Goal: Find specific page/section: Find specific page/section

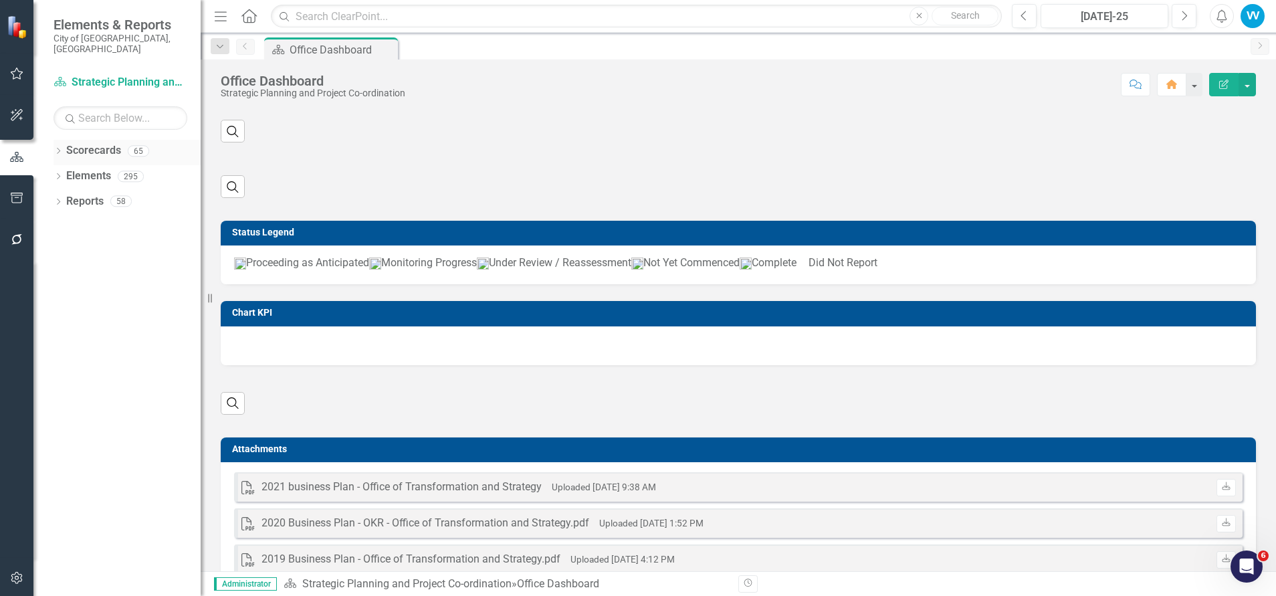
click at [62, 148] on icon "Dropdown" at bounding box center [57, 151] width 9 height 7
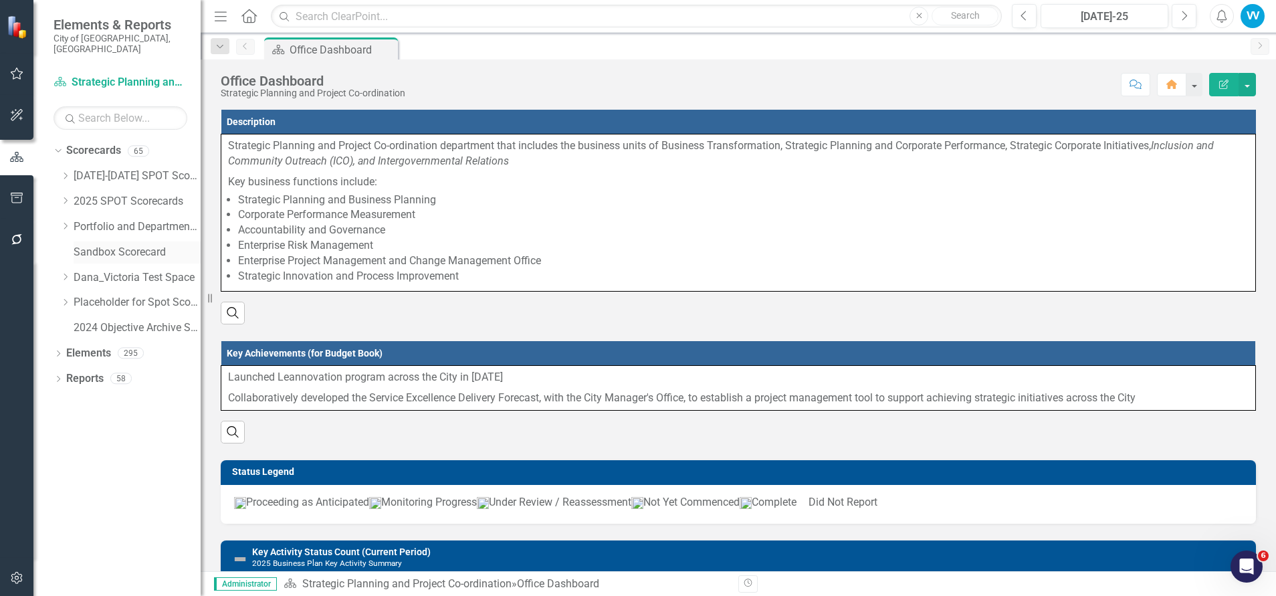
click at [102, 245] on link "Sandbox Scorecard" at bounding box center [137, 252] width 127 height 15
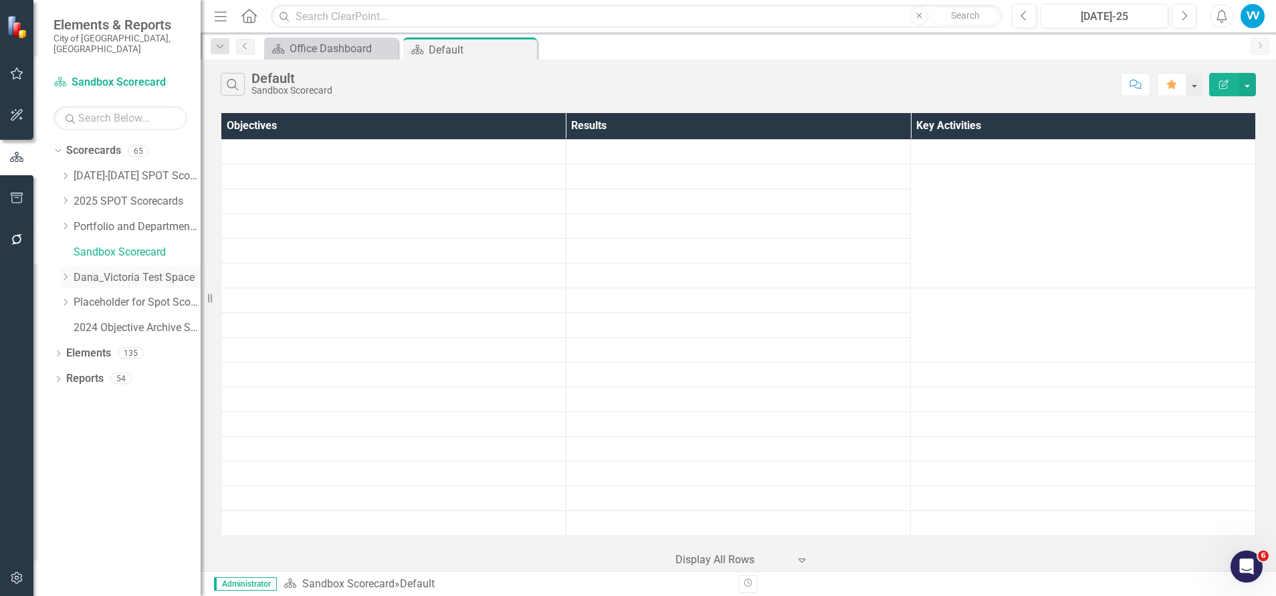
click at [103, 270] on link "Dana_Victoria Test Space" at bounding box center [137, 277] width 127 height 15
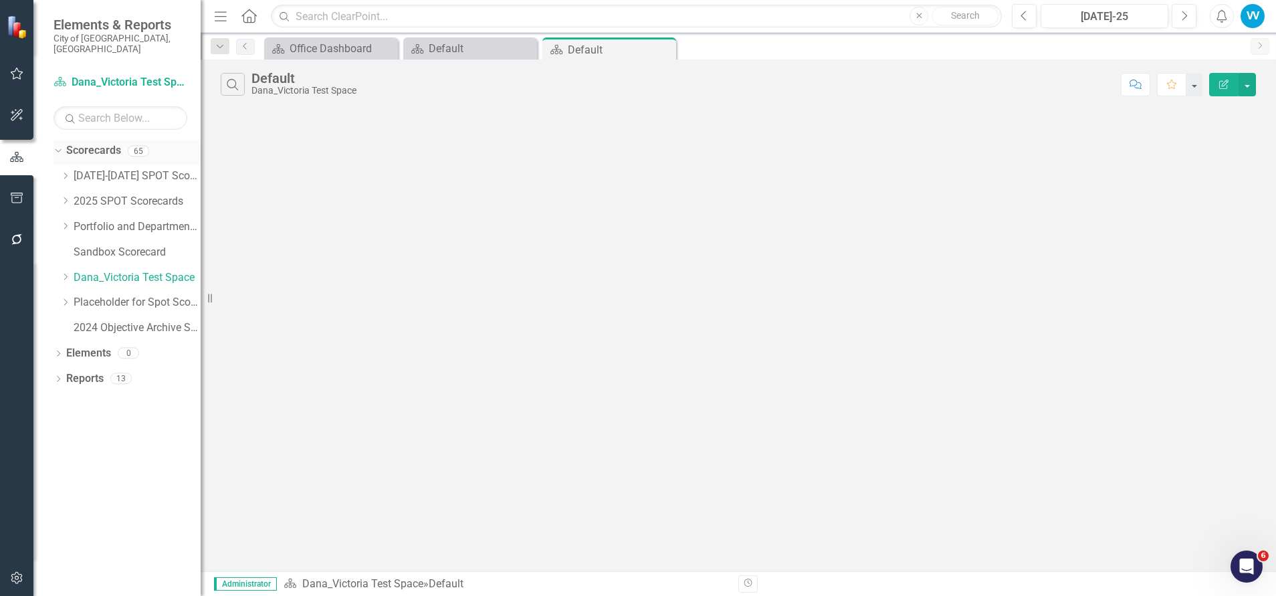
click at [100, 143] on link "Scorecards" at bounding box center [93, 150] width 55 height 15
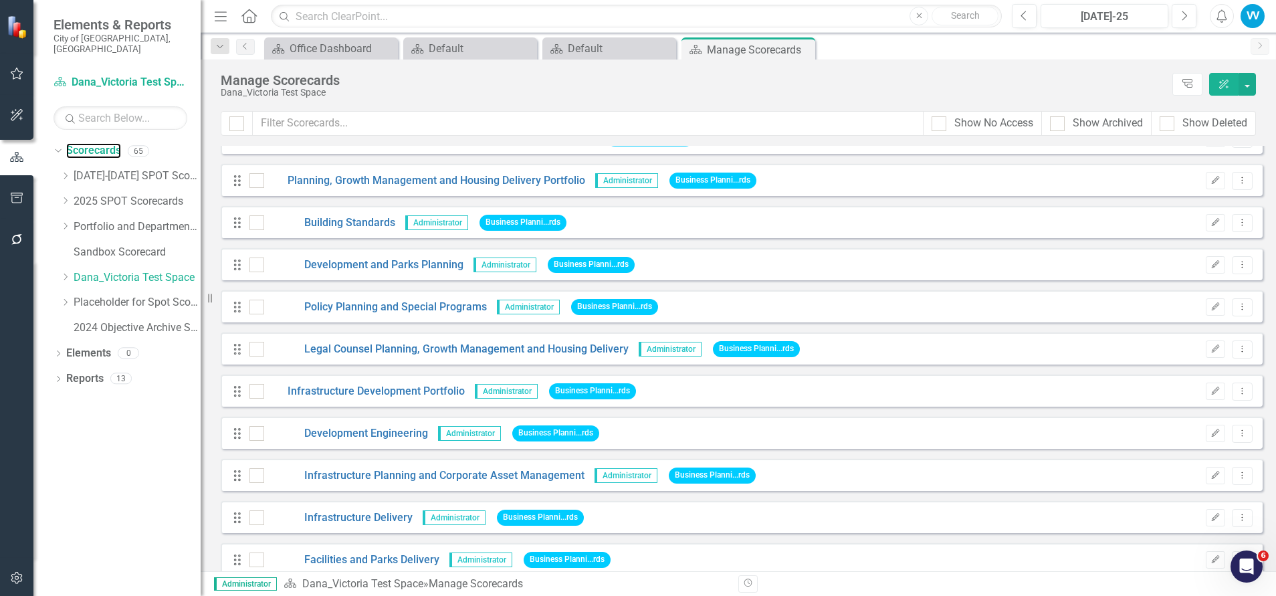
scroll to position [1905, 0]
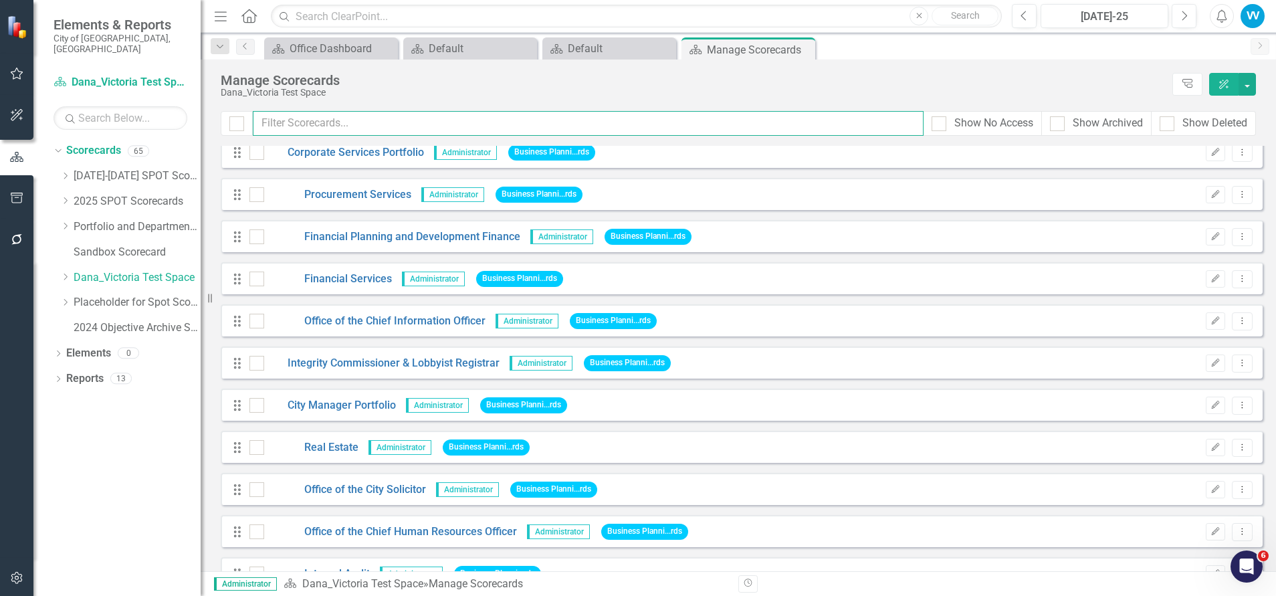
click at [303, 112] on input "text" at bounding box center [588, 123] width 671 height 25
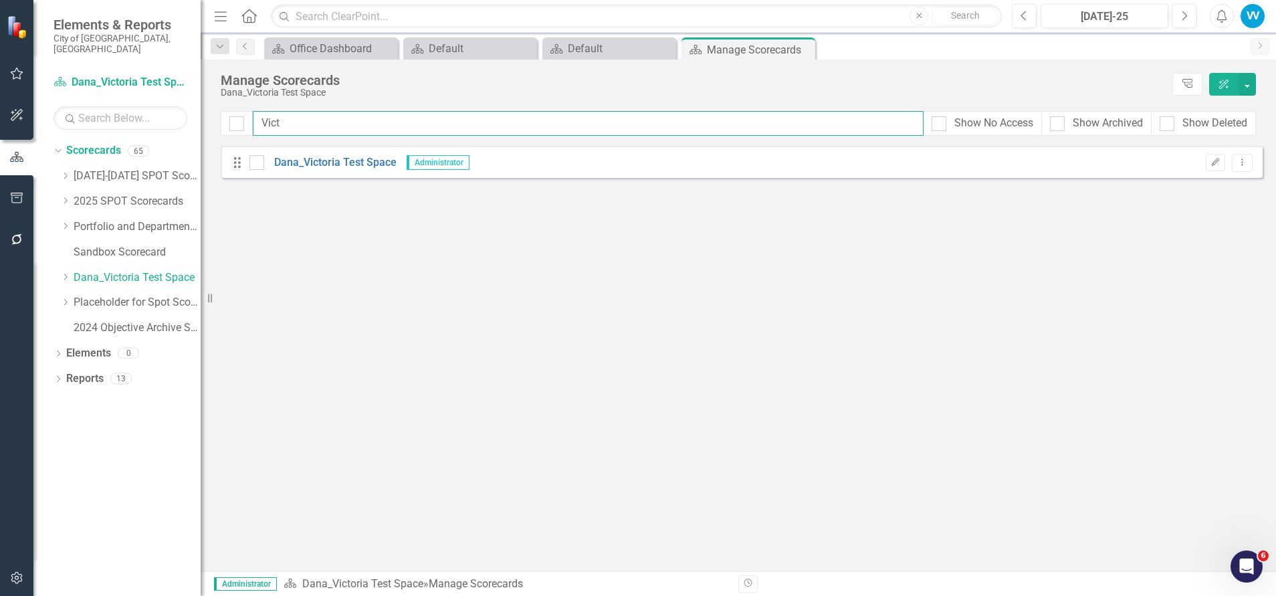
scroll to position [0, 0]
type input "Vict"
click at [1239, 160] on icon "Dropdown Menu" at bounding box center [1241, 162] width 11 height 9
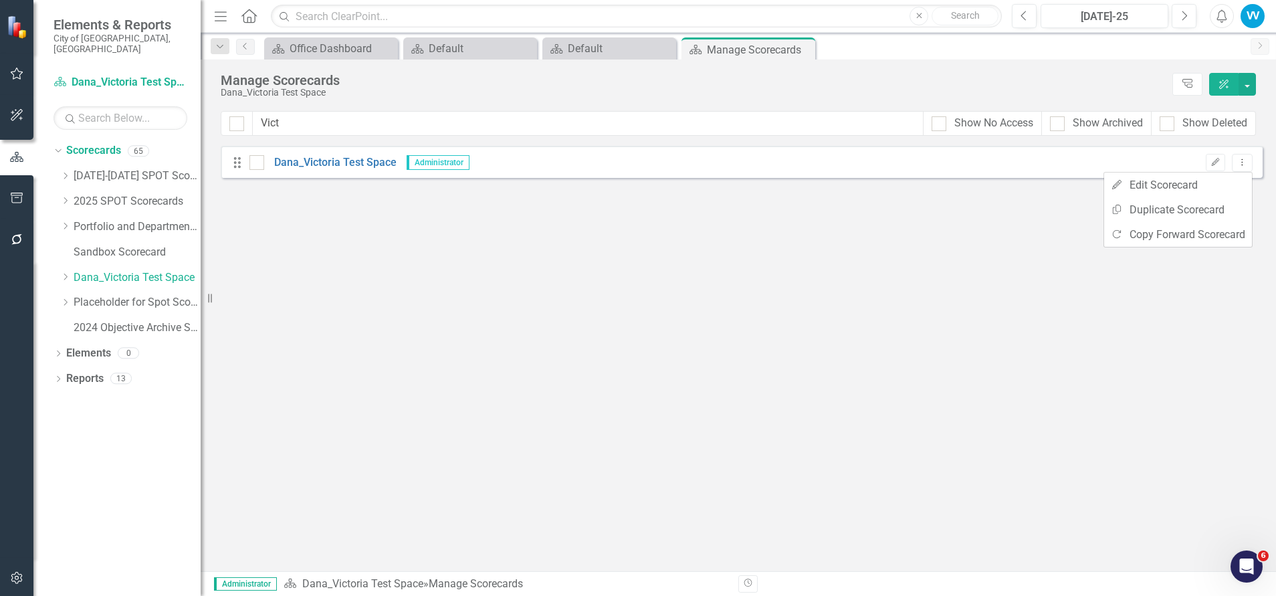
click at [663, 257] on div "Looks like you don't have any Scorecards set up yet. Why don't you add a Scorec…" at bounding box center [742, 358] width 1042 height 425
click at [662, 47] on icon "Close" at bounding box center [663, 48] width 13 height 11
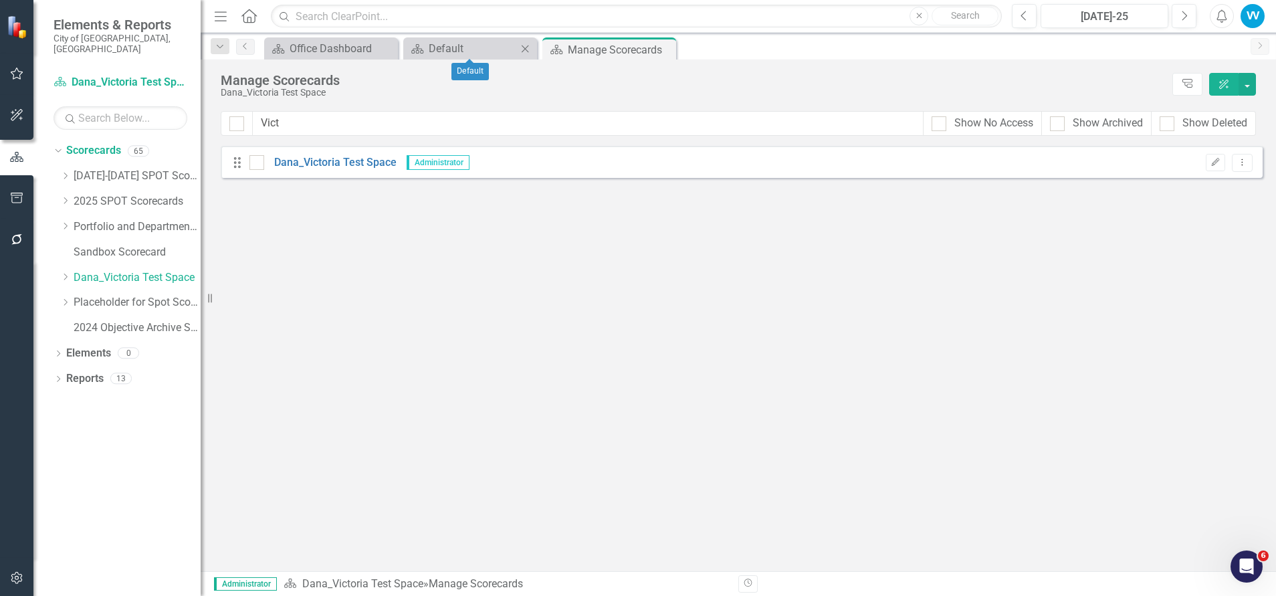
click at [521, 45] on icon "Close" at bounding box center [524, 48] width 13 height 11
click at [253, 156] on input "checkbox" at bounding box center [253, 159] width 9 height 9
checkbox input "true"
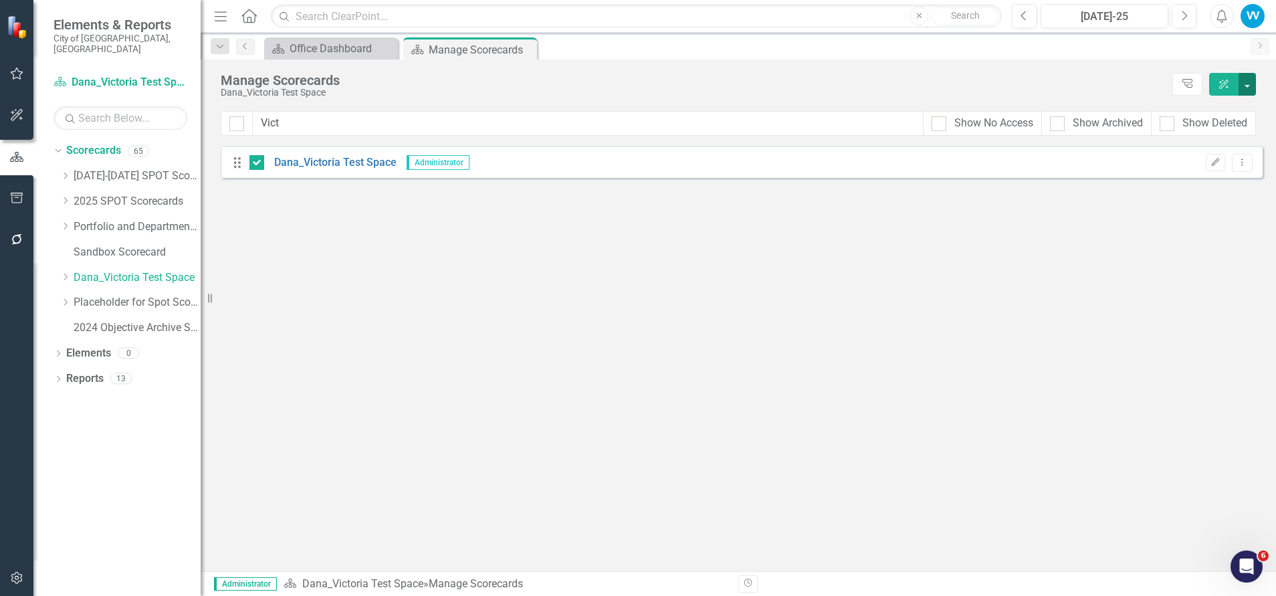
click at [1249, 89] on button "button" at bounding box center [1246, 84] width 17 height 23
drag, startPoint x: 1013, startPoint y: 239, endPoint x: 1116, endPoint y: 191, distance: 112.8
click at [1013, 239] on div "Looks like you don't have any Scorecards set up yet. Why don't you add a Scorec…" at bounding box center [742, 358] width 1042 height 425
click at [1240, 162] on icon "Dropdown Menu" at bounding box center [1241, 162] width 11 height 9
drag, startPoint x: 1005, startPoint y: 285, endPoint x: 1138, endPoint y: 105, distance: 224.2
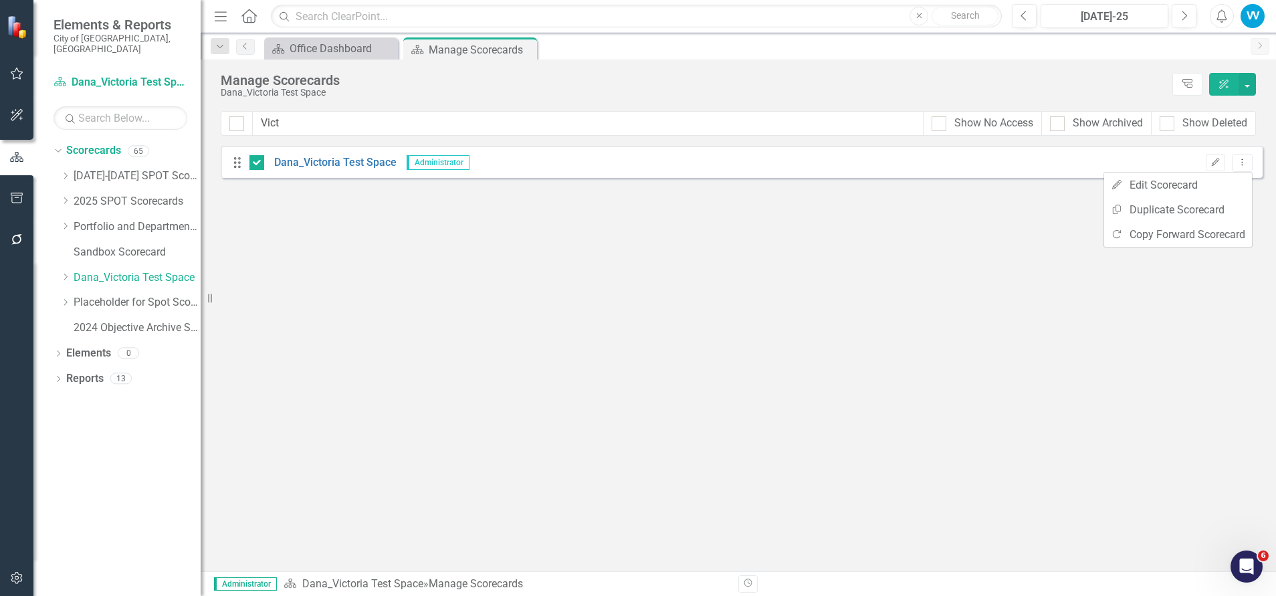
click at [1005, 285] on div "Looks like you don't have any Scorecards set up yet. Why don't you add a Scorec…" at bounding box center [742, 358] width 1042 height 425
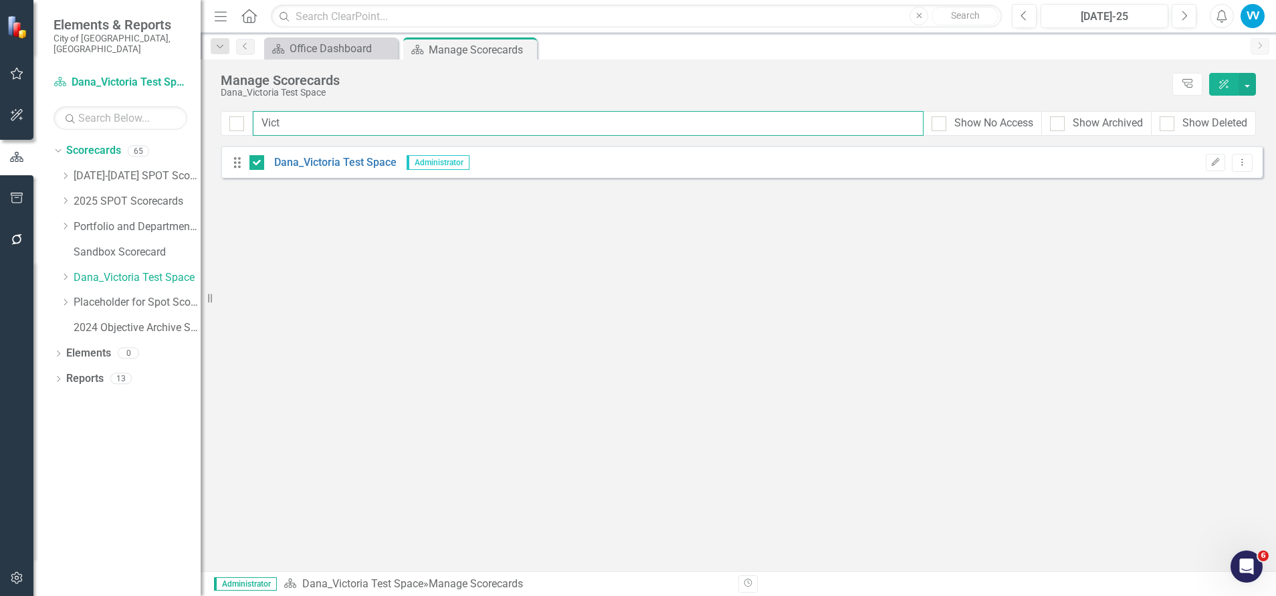
drag, startPoint x: 283, startPoint y: 116, endPoint x: 249, endPoint y: 110, distance: 34.7
click at [249, 110] on div "Manage Scorecards Dana_Victoria Test Space Tree Explorer ClearPoint AI Vict Sho…" at bounding box center [738, 314] width 1075 height 511
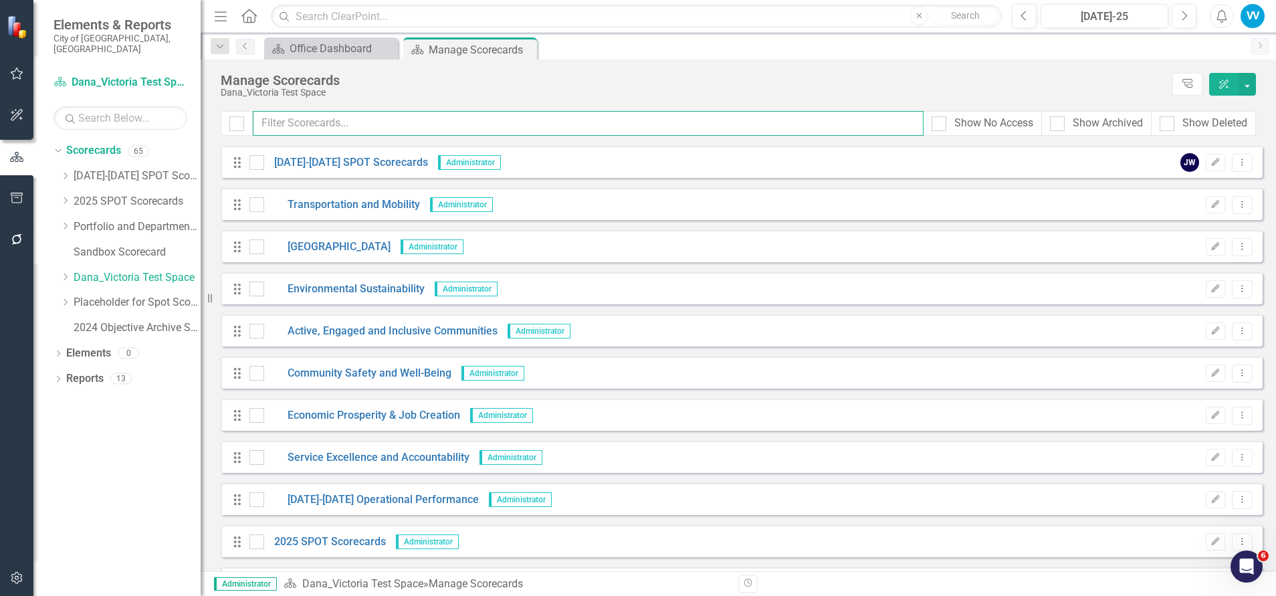
scroll to position [602, 0]
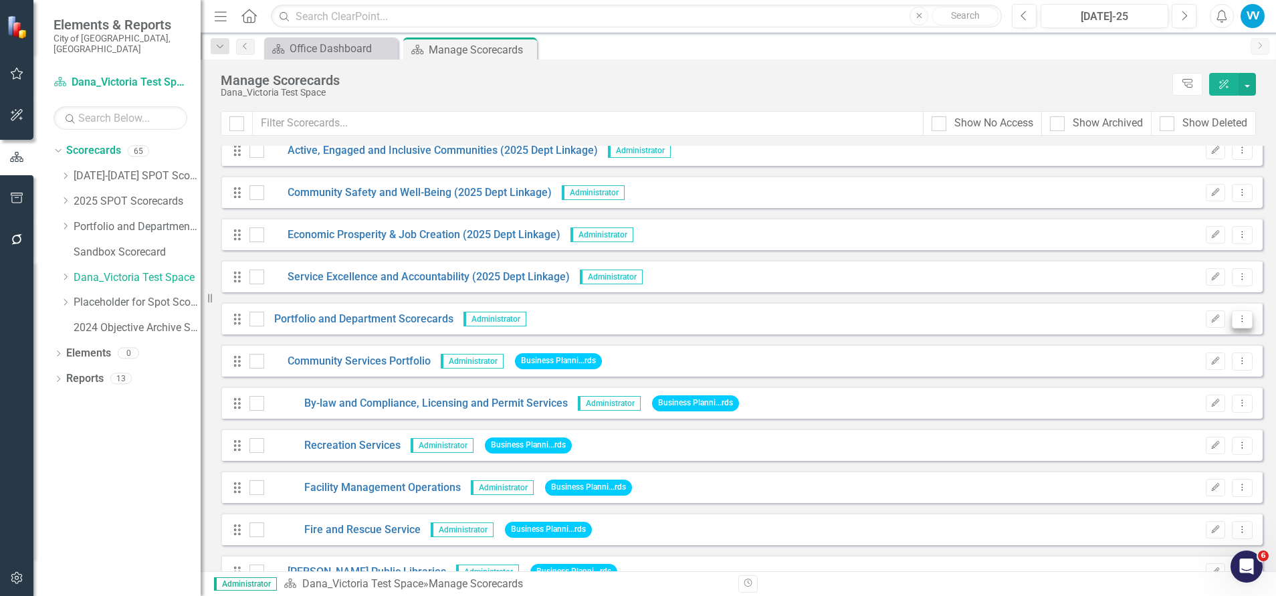
click at [1236, 321] on icon "Dropdown Menu" at bounding box center [1241, 318] width 11 height 9
click at [1265, 347] on div "Looks like you don't have any Scorecards set up yet. Why don't you add a Scorec…" at bounding box center [738, 358] width 1075 height 425
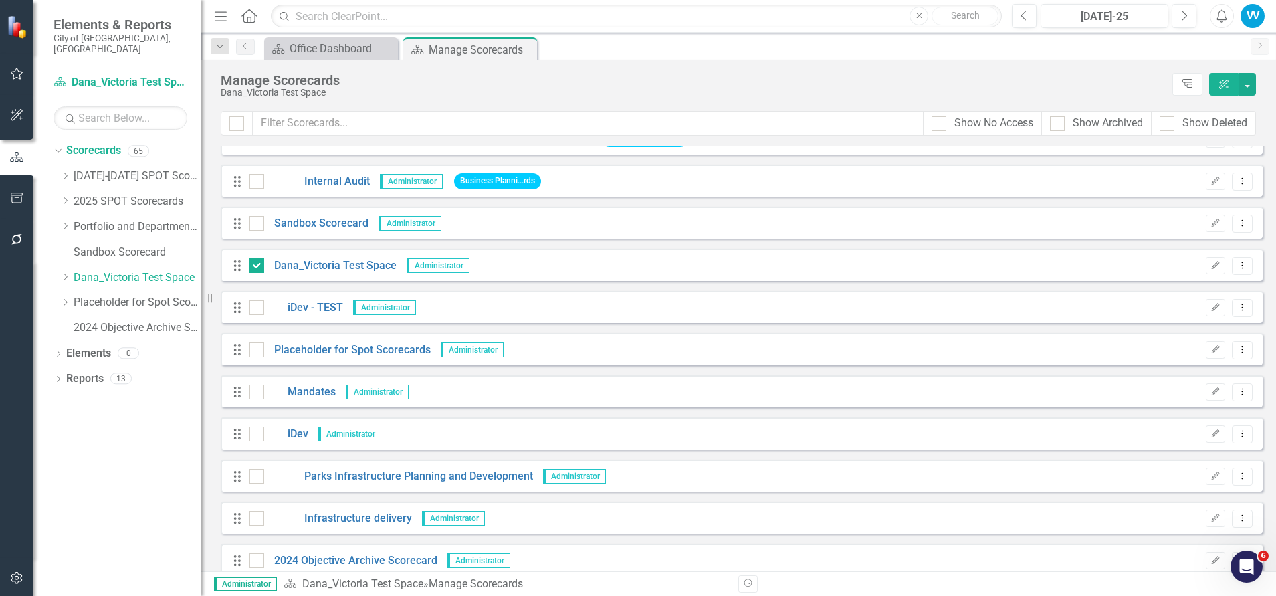
scroll to position [2306, 0]
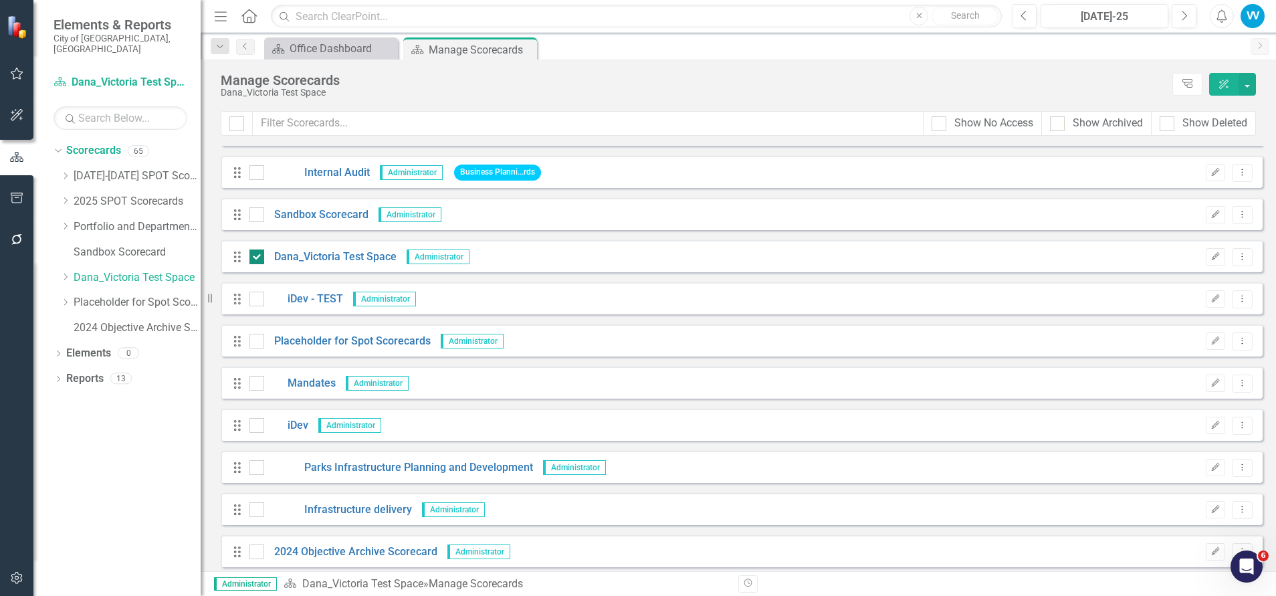
click at [257, 261] on div at bounding box center [256, 256] width 15 height 15
click at [257, 258] on input "checkbox" at bounding box center [253, 253] width 9 height 9
click at [1236, 259] on icon "Dropdown Menu" at bounding box center [1241, 256] width 11 height 9
click at [253, 255] on input "checkbox" at bounding box center [253, 253] width 9 height 9
checkbox input "true"
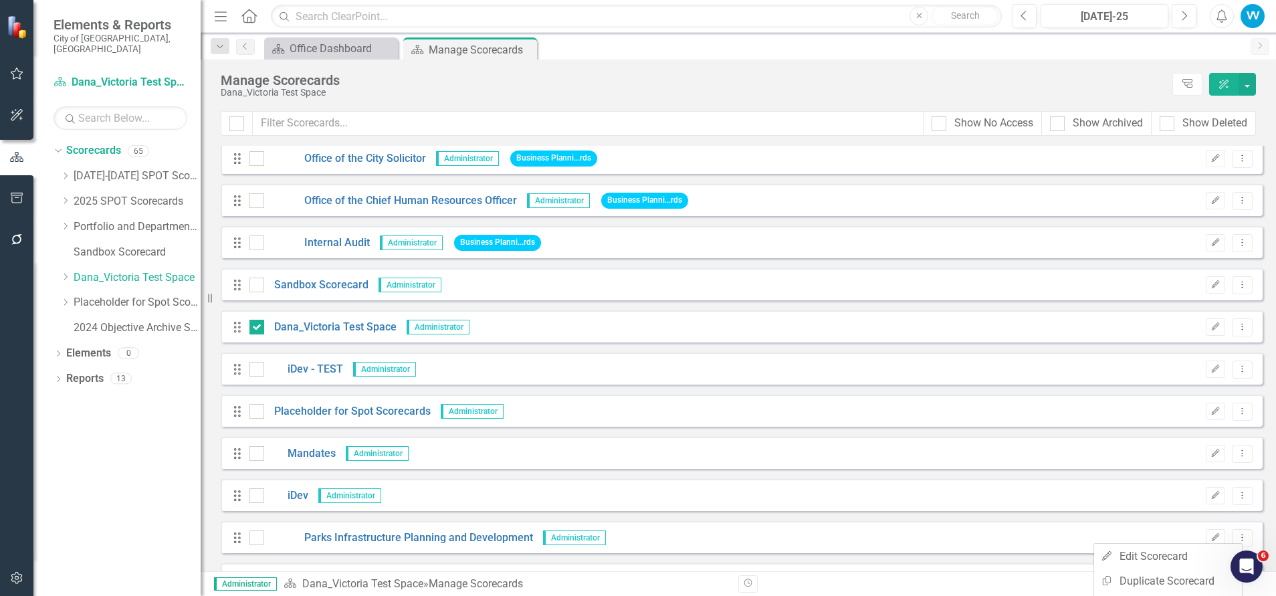
scroll to position [2312, 0]
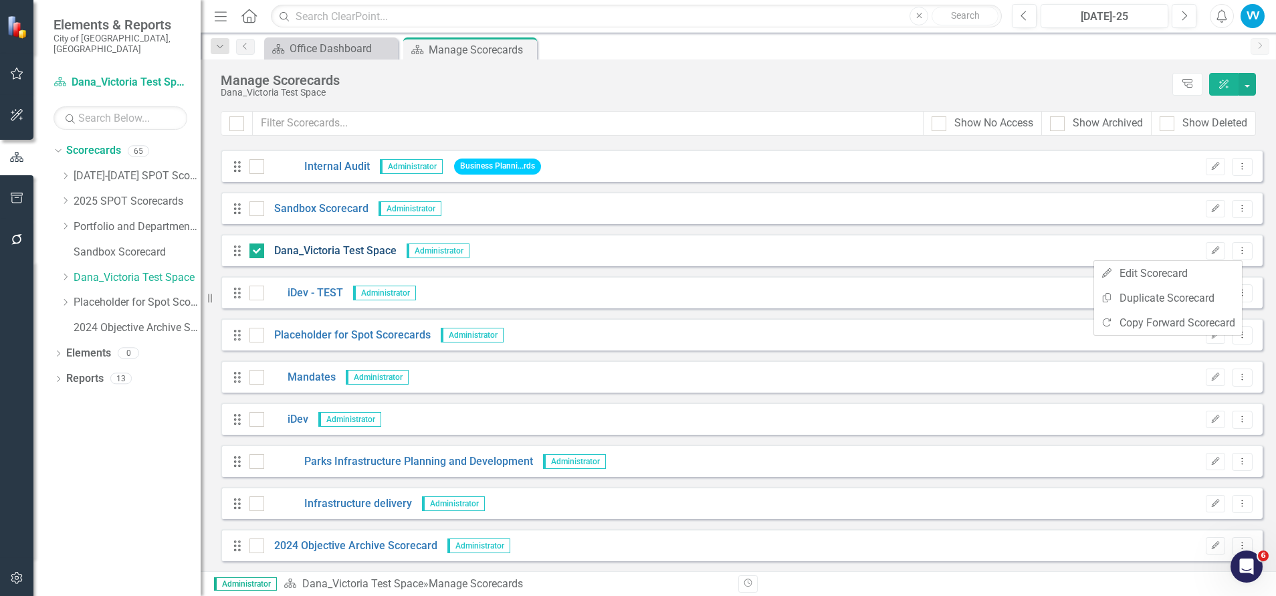
click at [317, 249] on link "Dana_Victoria Test Space" at bounding box center [330, 250] width 132 height 15
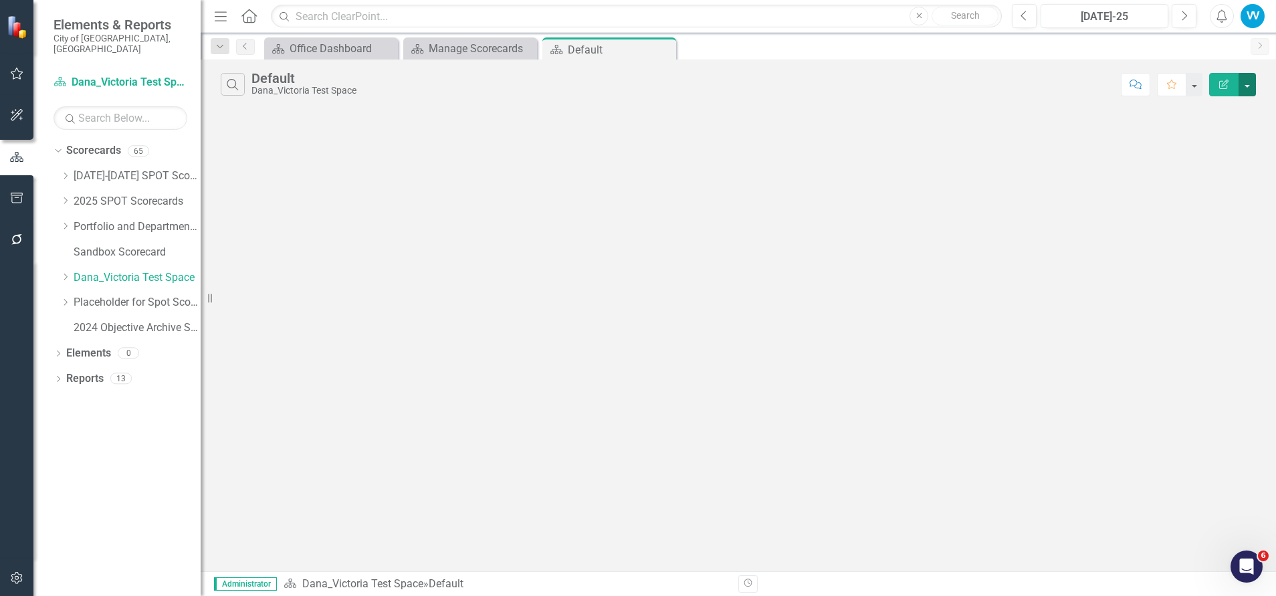
click at [1246, 83] on button "button" at bounding box center [1246, 84] width 17 height 23
click at [802, 174] on div "Search Default Dana_Victoria Test Space Comment Favorite Edit Report" at bounding box center [738, 314] width 1075 height 511
click at [1220, 87] on icon "Edit Report" at bounding box center [1223, 84] width 12 height 9
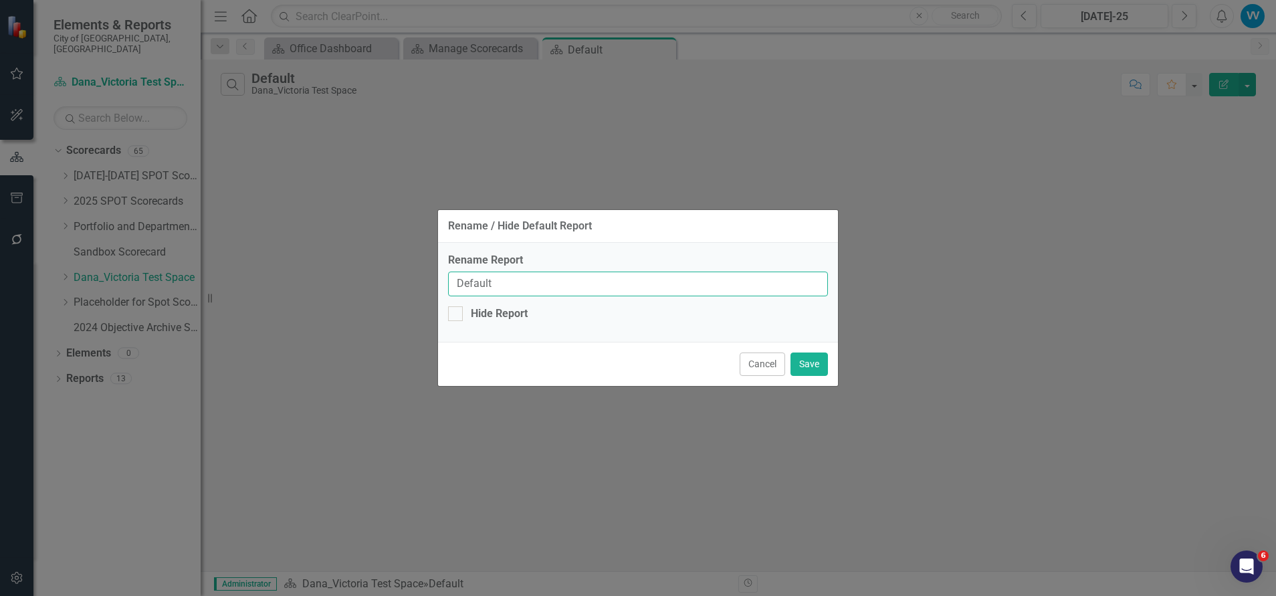
click at [515, 281] on input "Default" at bounding box center [638, 283] width 380 height 25
click at [741, 358] on button "Cancel" at bounding box center [761, 363] width 45 height 23
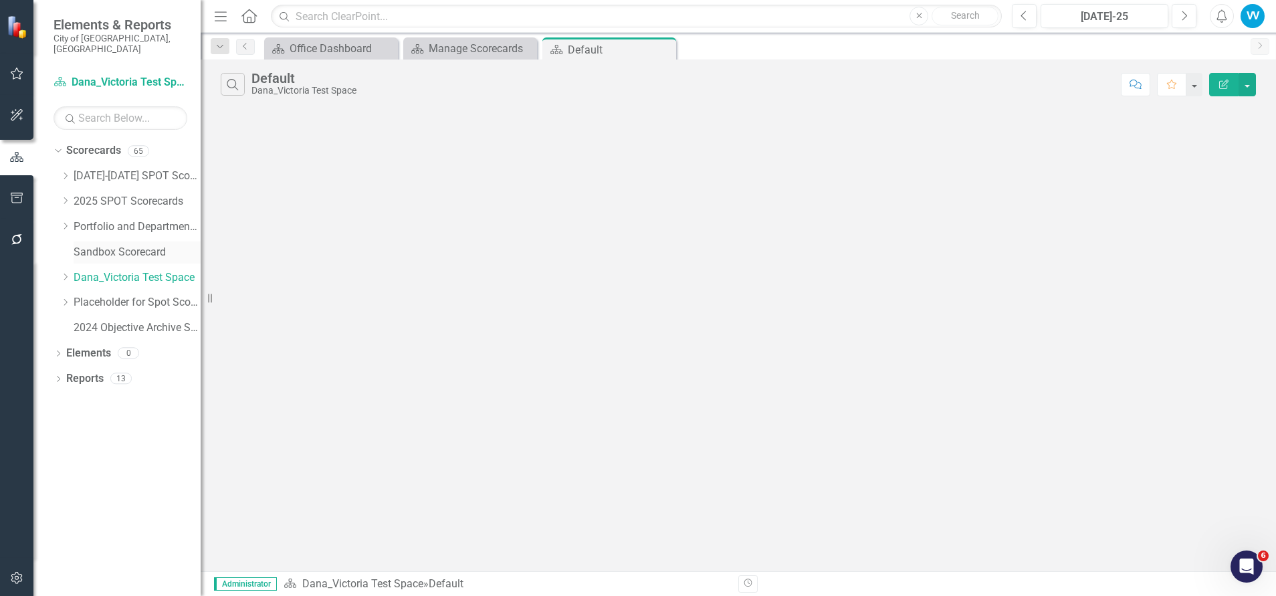
click at [111, 241] on div "Sandbox Scorecard" at bounding box center [137, 252] width 127 height 22
click at [665, 51] on icon "Close" at bounding box center [662, 49] width 13 height 11
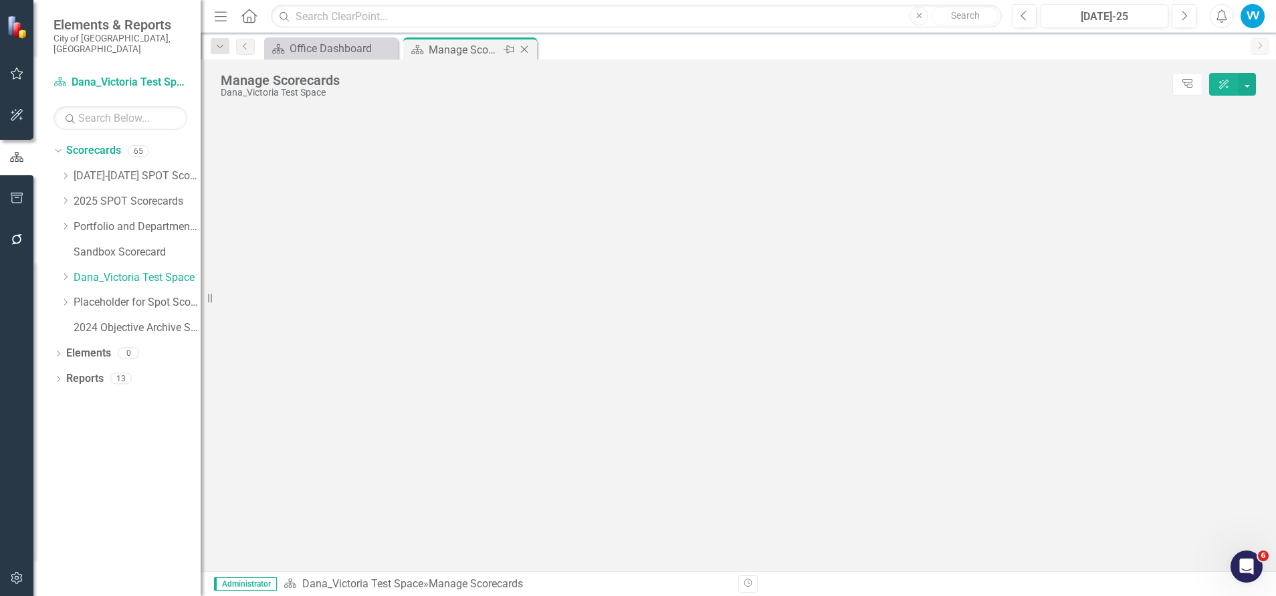
click at [527, 45] on icon "Close" at bounding box center [523, 49] width 13 height 11
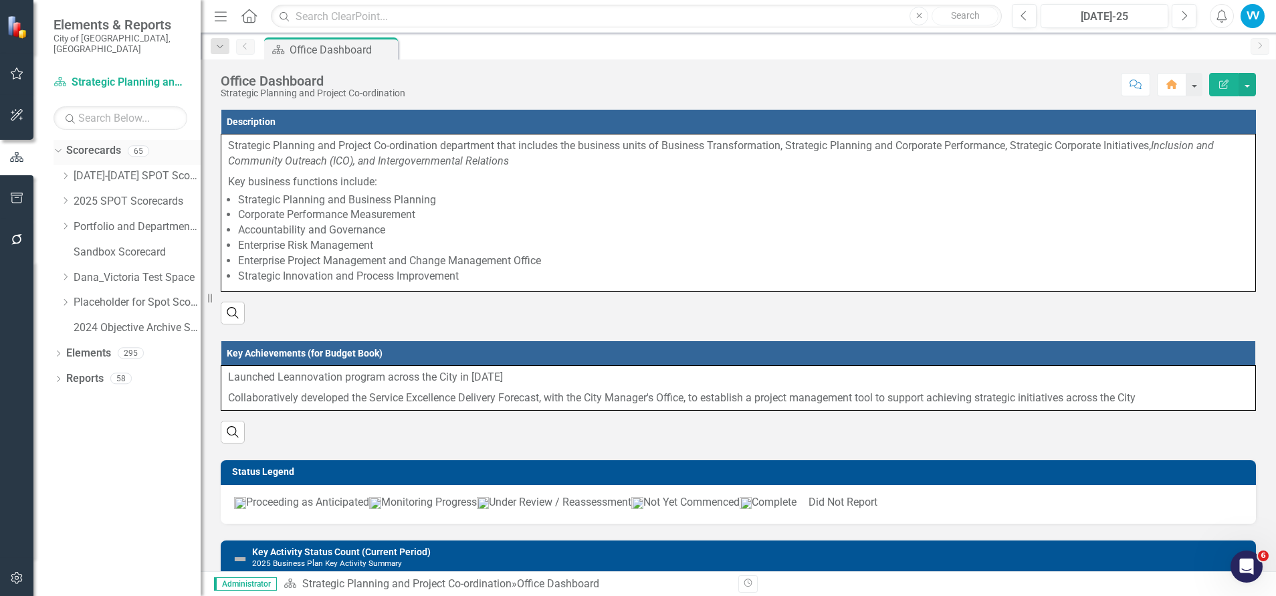
click at [105, 143] on link "Scorecards" at bounding box center [93, 150] width 55 height 15
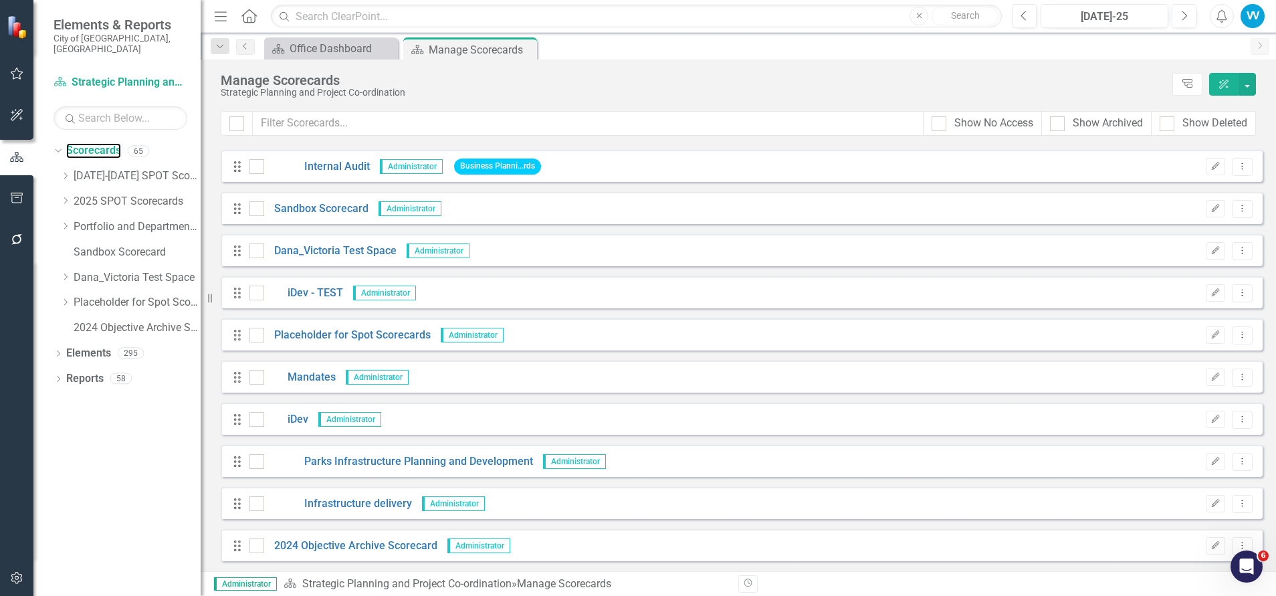
scroll to position [2212, 0]
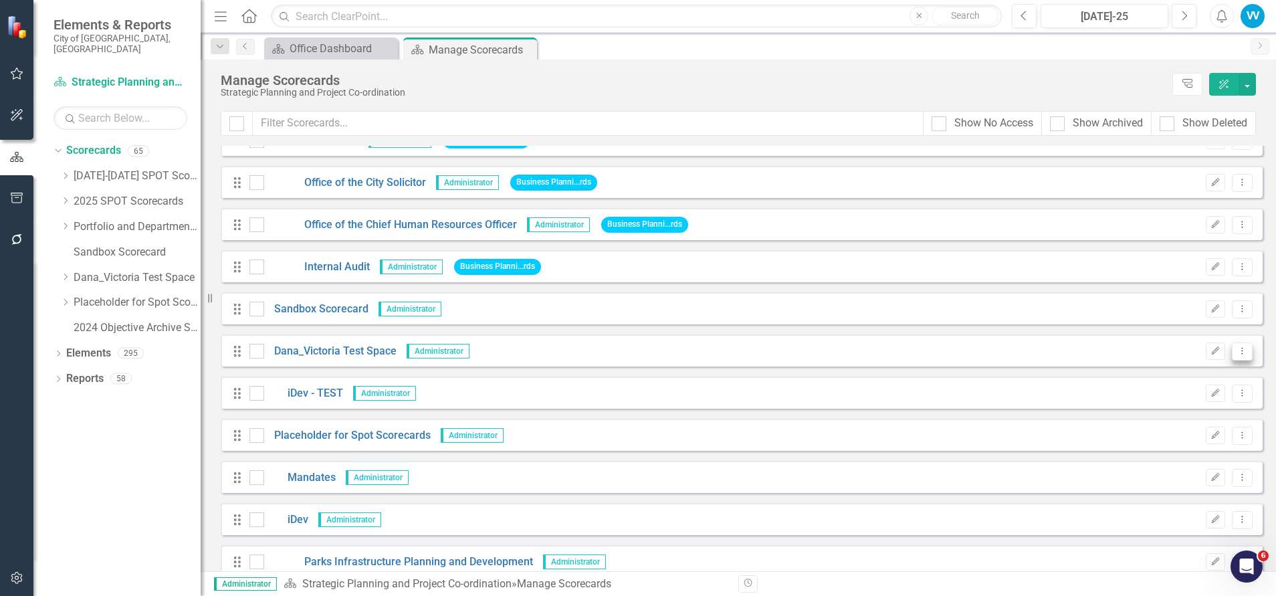
click at [1236, 348] on icon "Dropdown Menu" at bounding box center [1241, 350] width 11 height 9
click at [1147, 446] on link "Trash Delete Scorecard" at bounding box center [1168, 447] width 148 height 25
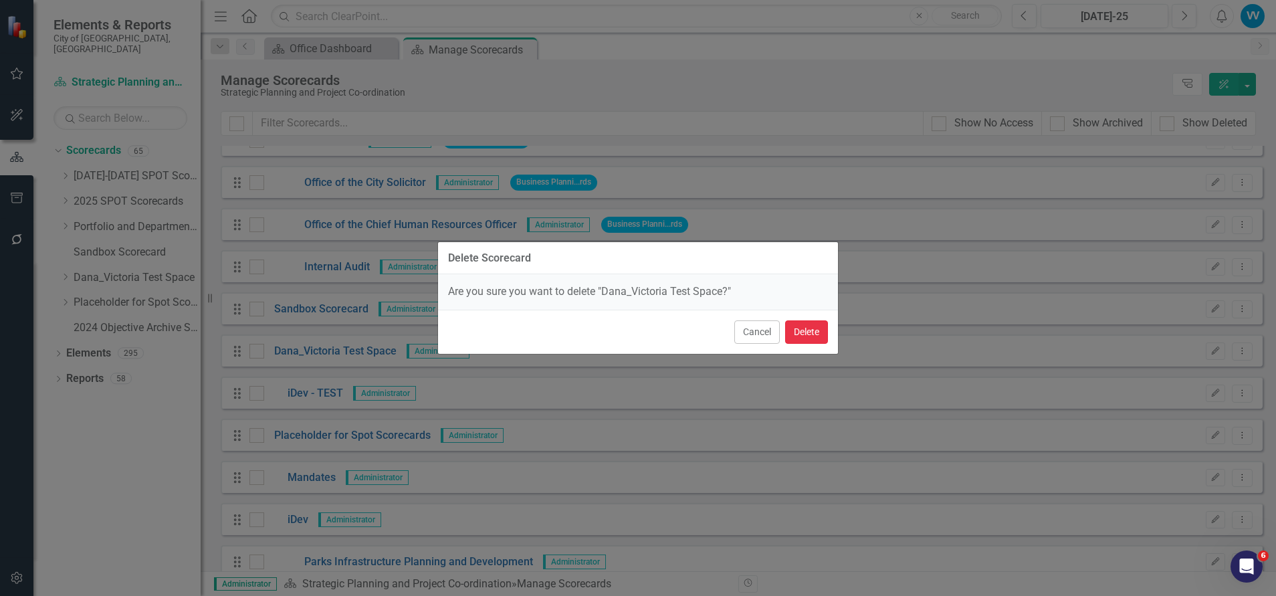
click at [802, 329] on button "Delete" at bounding box center [806, 331] width 43 height 23
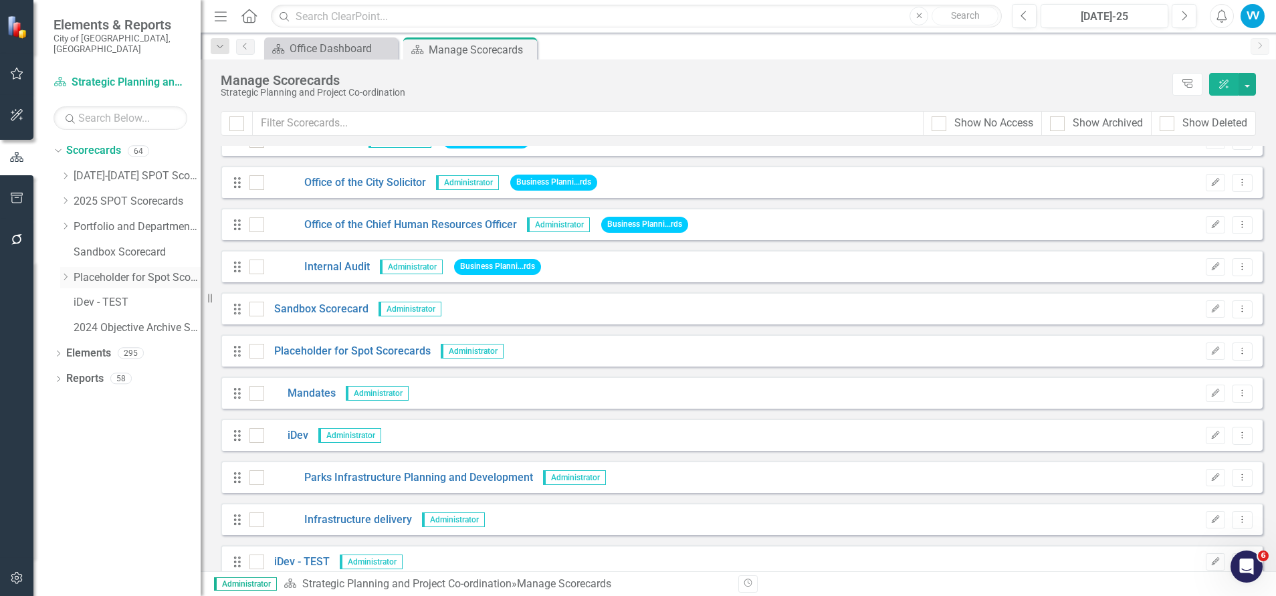
click at [67, 273] on icon "Dropdown" at bounding box center [65, 277] width 10 height 8
click at [68, 270] on icon "Dropdown" at bounding box center [64, 275] width 8 height 10
drag, startPoint x: 108, startPoint y: 230, endPoint x: 461, endPoint y: 293, distance: 358.5
click at [108, 241] on div "Sandbox Scorecard" at bounding box center [137, 252] width 127 height 22
click at [133, 245] on link "Sandbox Scorecard" at bounding box center [137, 252] width 127 height 15
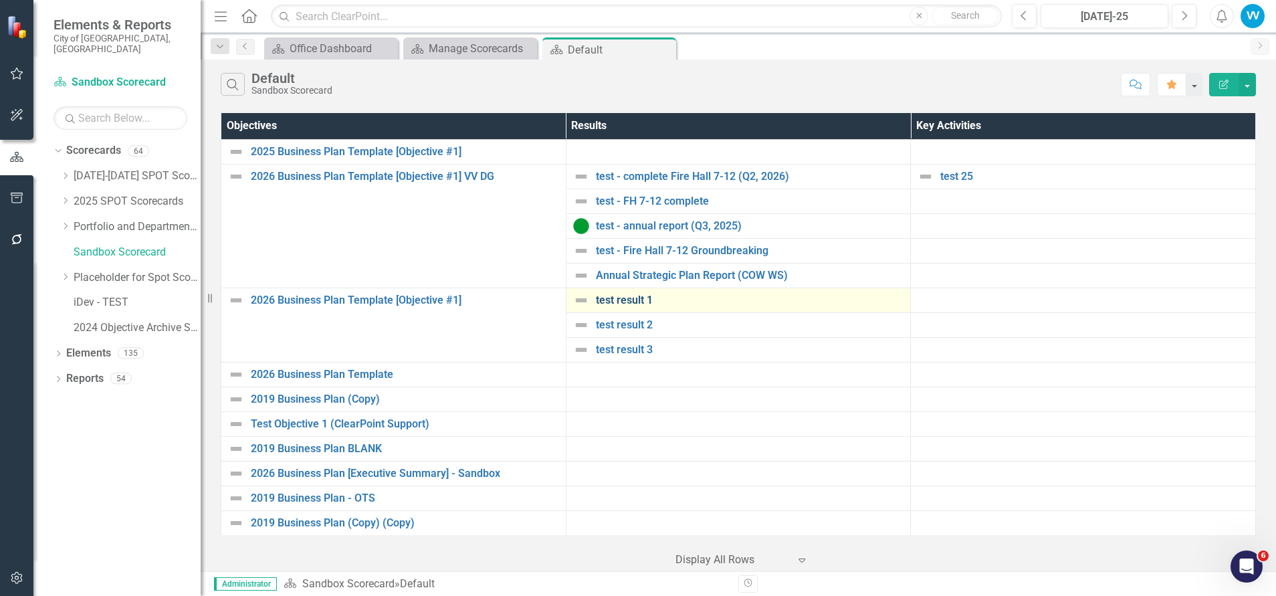
click at [624, 303] on link "test result 1" at bounding box center [750, 300] width 308 height 12
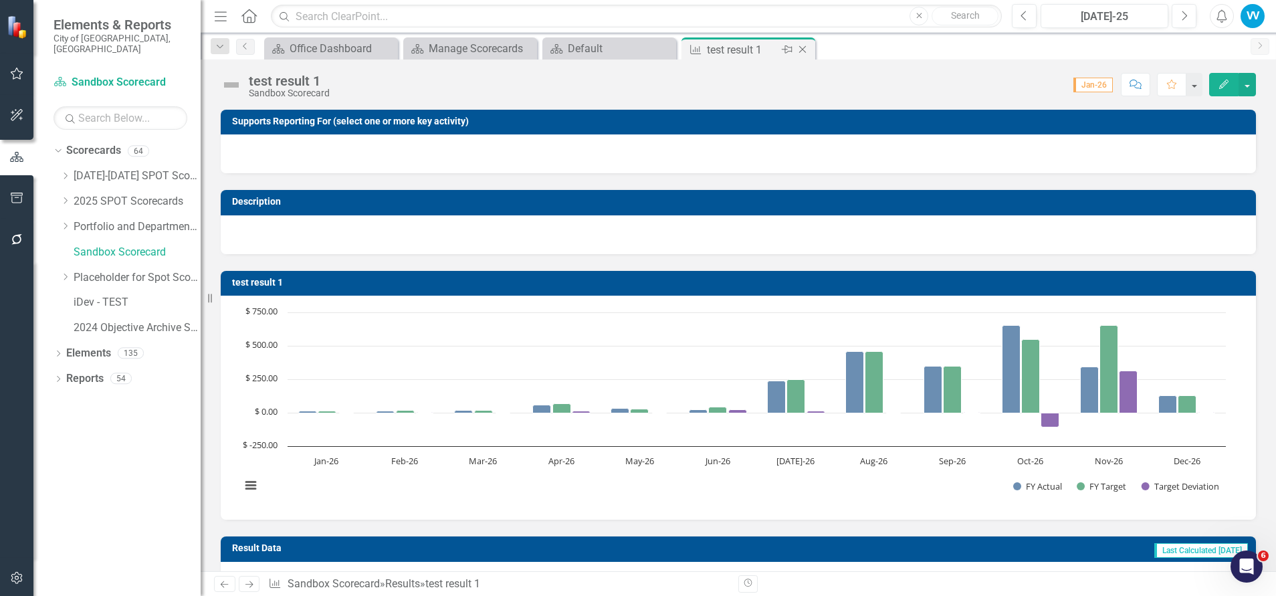
click at [803, 49] on icon at bounding box center [802, 49] width 7 height 7
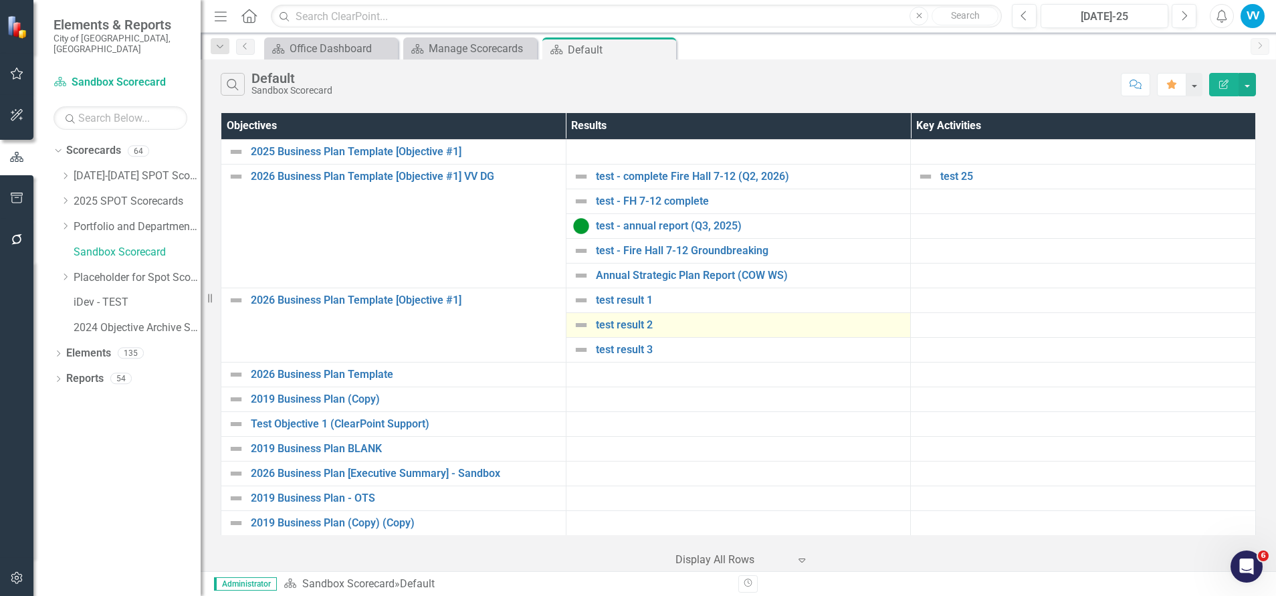
click at [612, 331] on div "test result 2" at bounding box center [738, 325] width 331 height 16
click at [630, 322] on link "test result 2" at bounding box center [750, 325] width 308 height 12
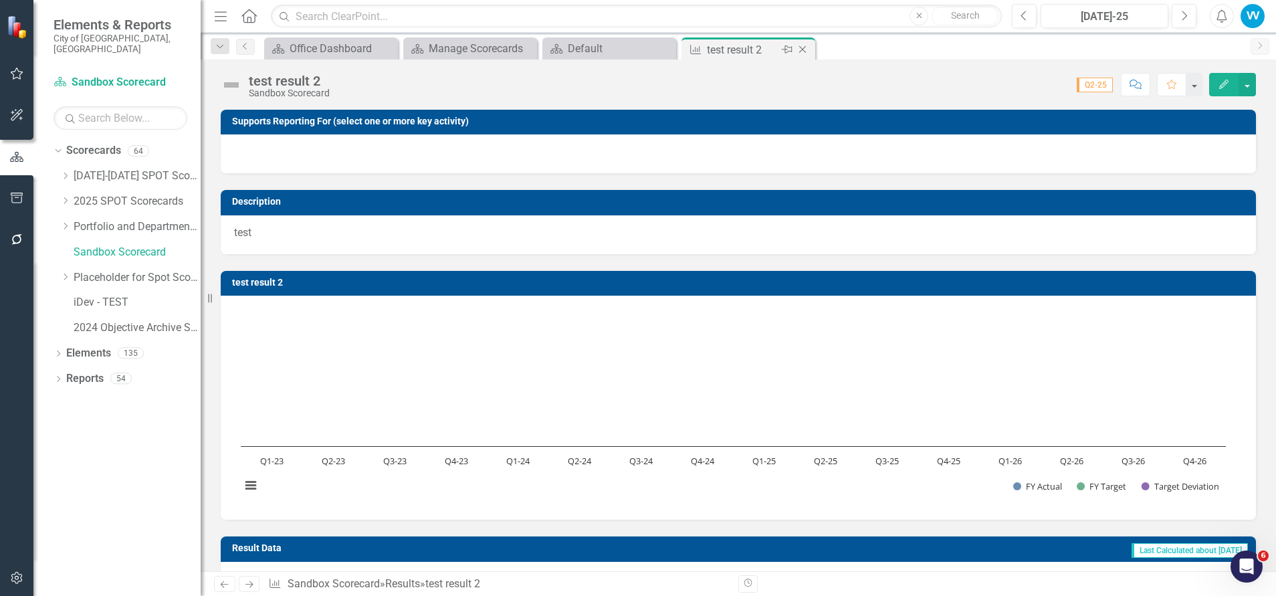
click at [805, 50] on icon "Close" at bounding box center [802, 49] width 13 height 11
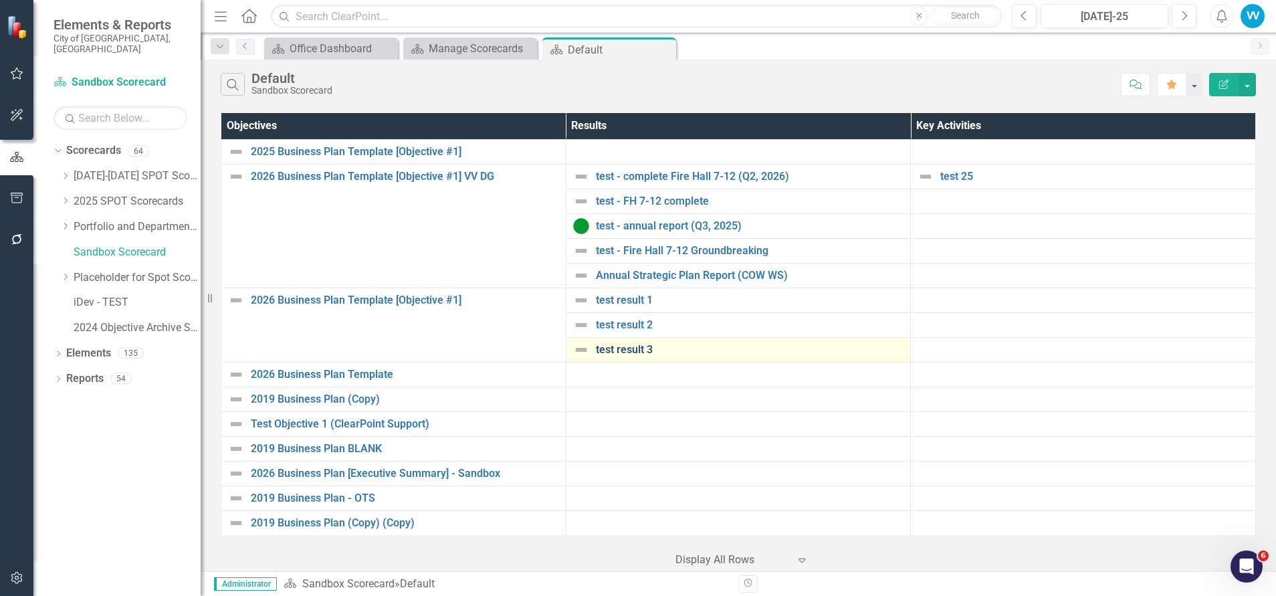
click at [610, 352] on link "test result 3" at bounding box center [750, 350] width 308 height 12
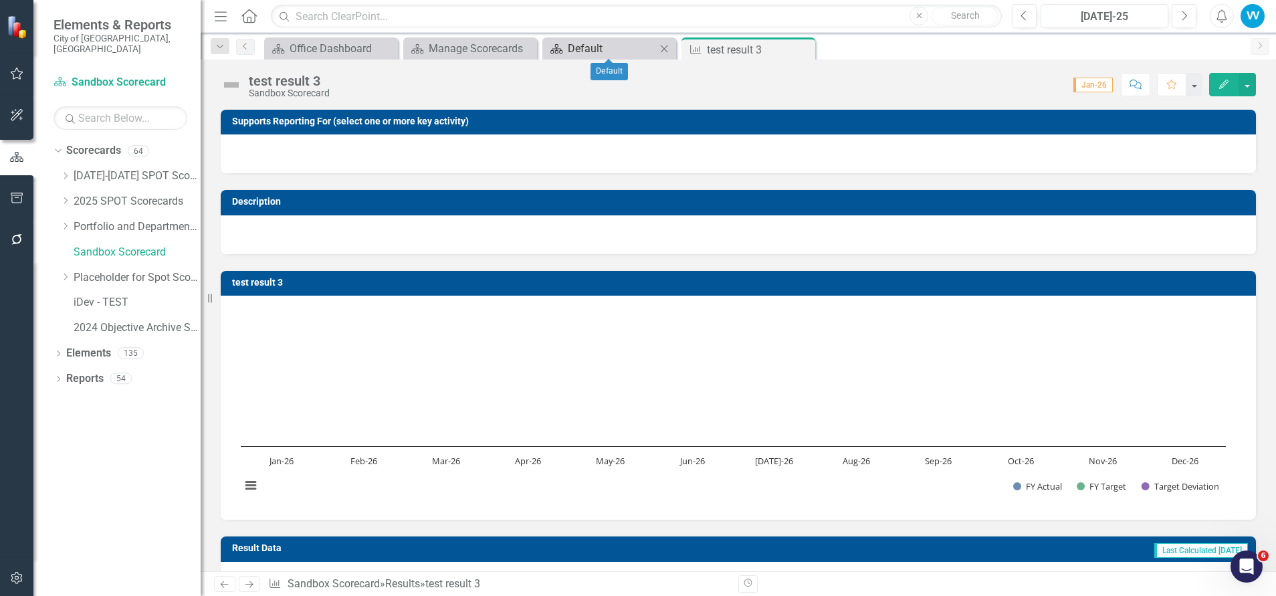
click at [623, 46] on div "Default" at bounding box center [612, 48] width 88 height 17
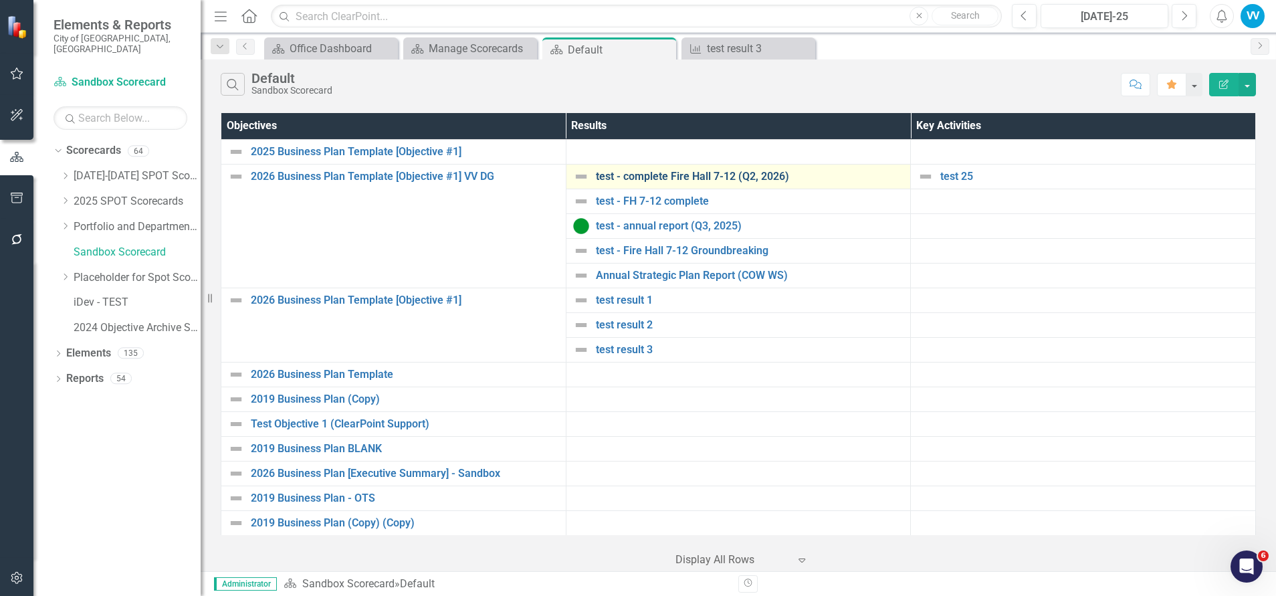
click at [622, 176] on link "test - complete Fire Hall 7-12 (Q2, 2026)" at bounding box center [750, 176] width 308 height 12
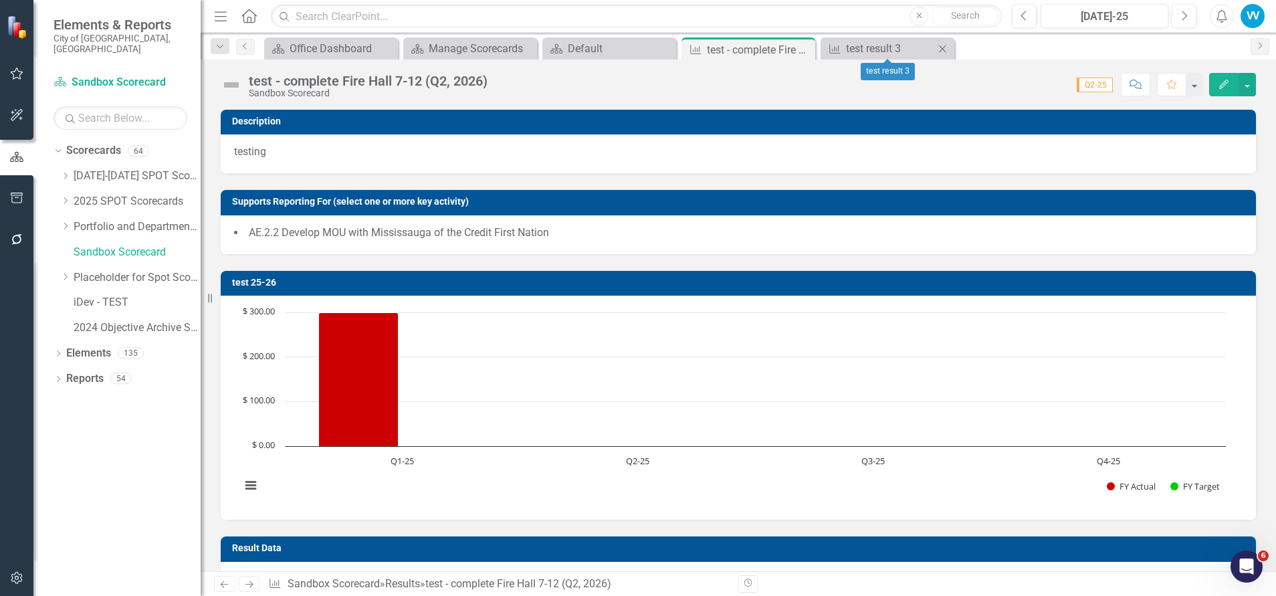
click at [940, 48] on icon "Close" at bounding box center [941, 48] width 13 height 11
click at [800, 51] on icon "Close" at bounding box center [802, 49] width 13 height 11
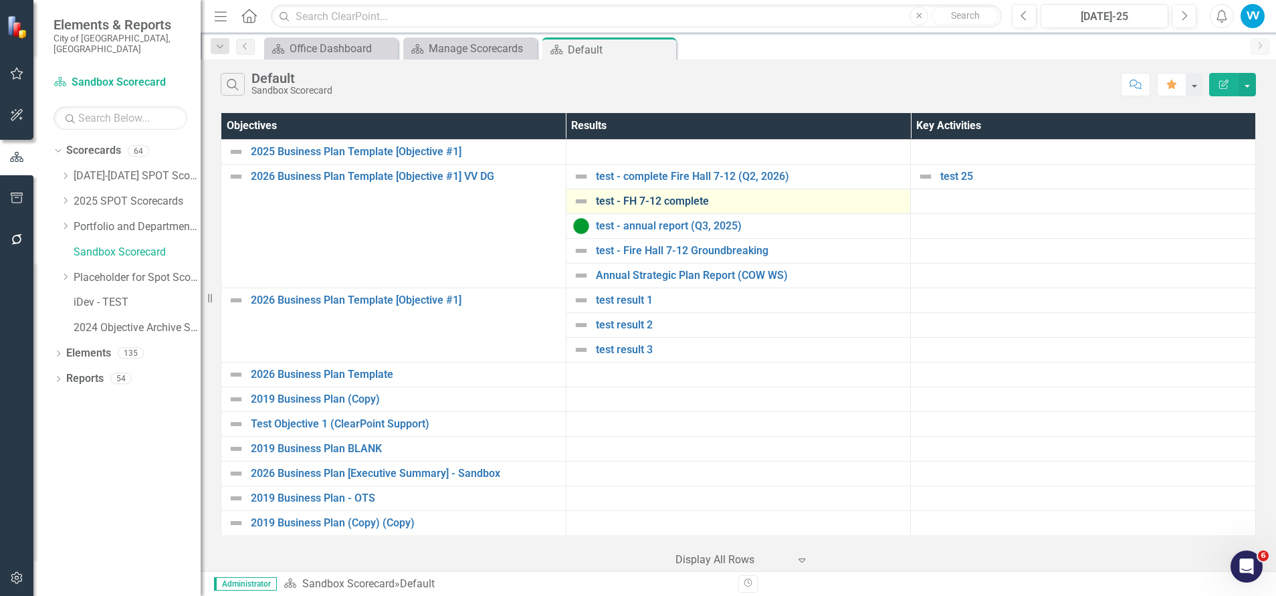
click at [624, 201] on link "test - FH 7-12 complete" at bounding box center [750, 201] width 308 height 12
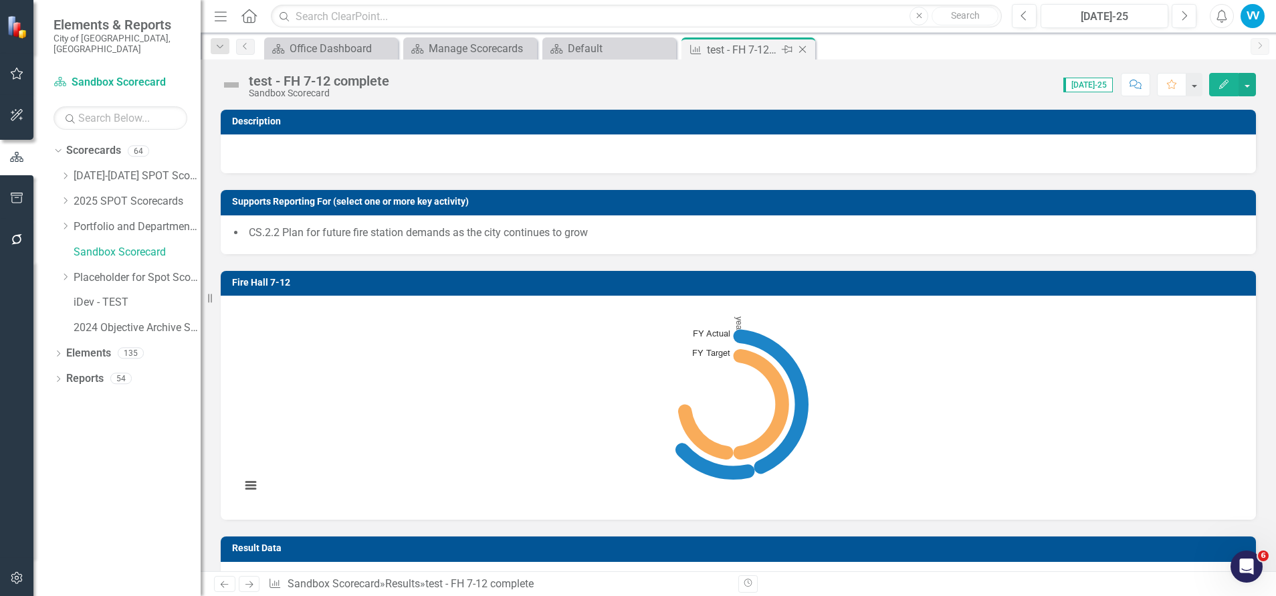
click at [806, 46] on icon "Close" at bounding box center [802, 49] width 13 height 11
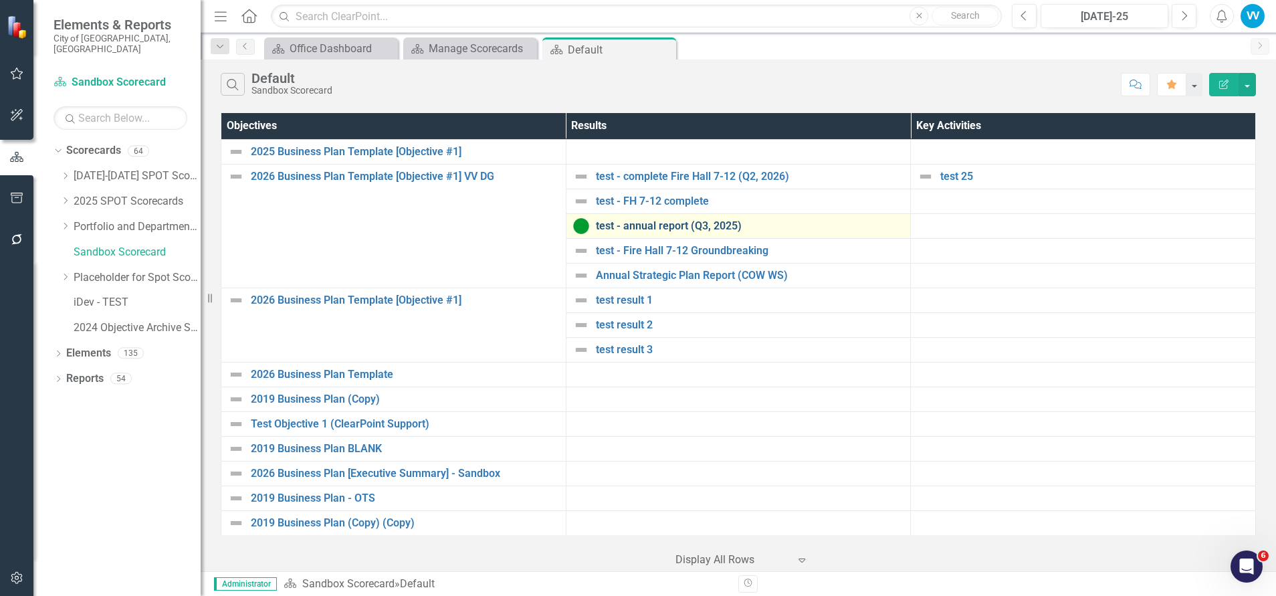
click at [636, 224] on link "test - annual report (Q3, 2025)" at bounding box center [750, 226] width 308 height 12
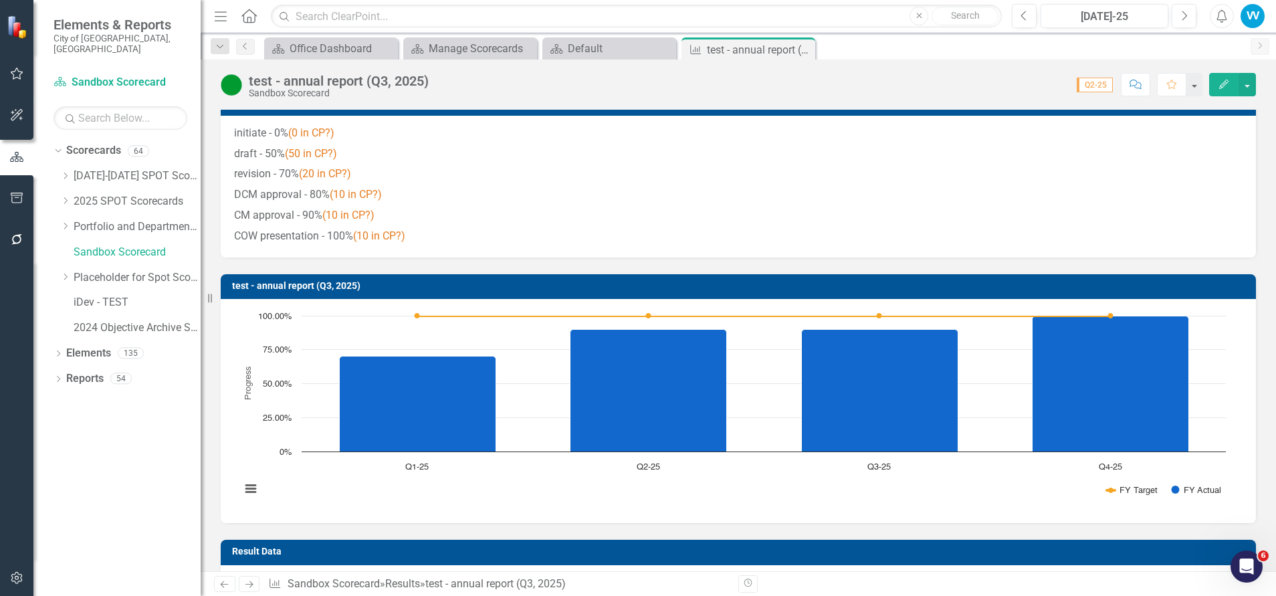
scroll to position [201, 0]
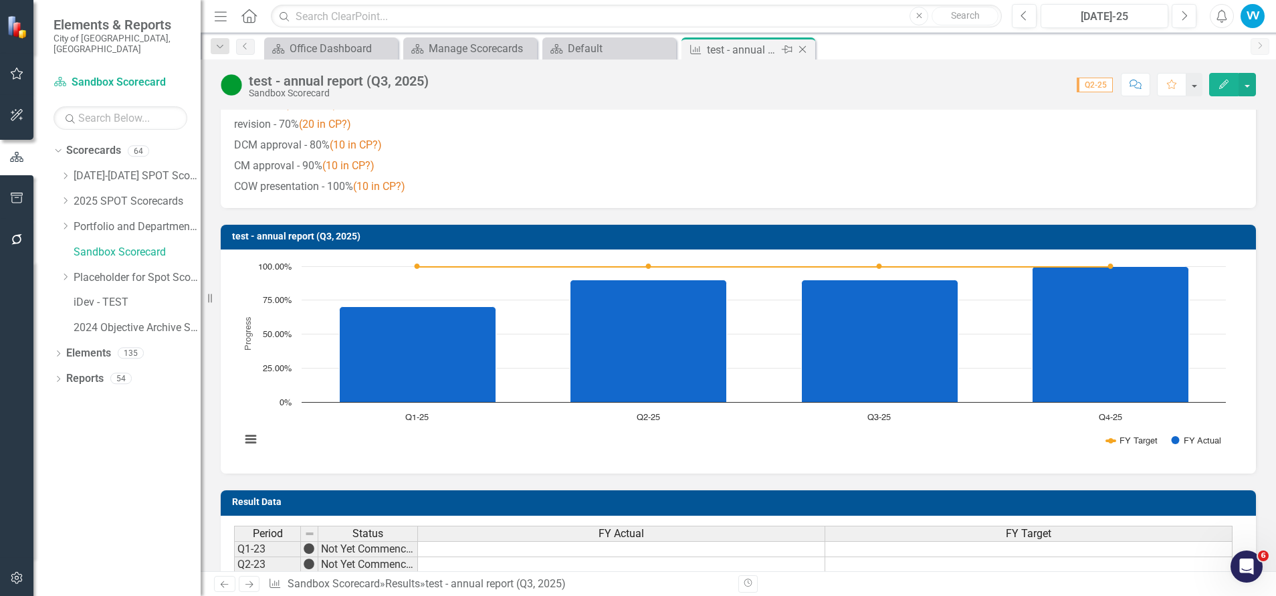
click at [804, 49] on icon "Close" at bounding box center [802, 49] width 13 height 11
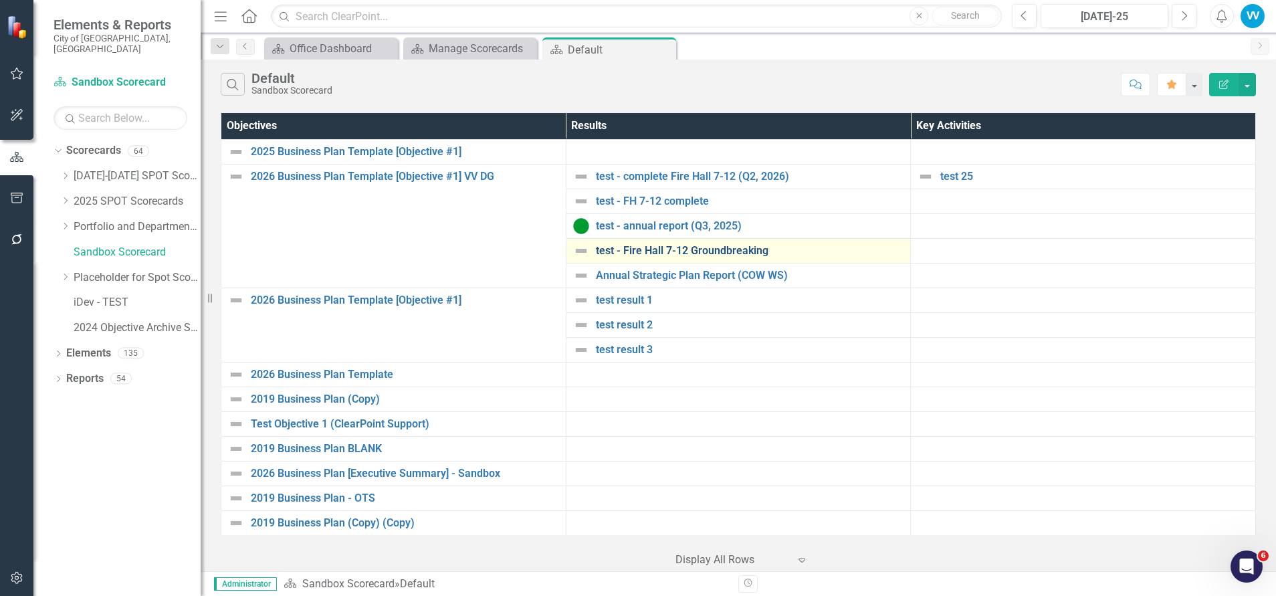
click at [634, 251] on link "test - Fire Hall 7-12 Groundbreaking" at bounding box center [750, 251] width 308 height 12
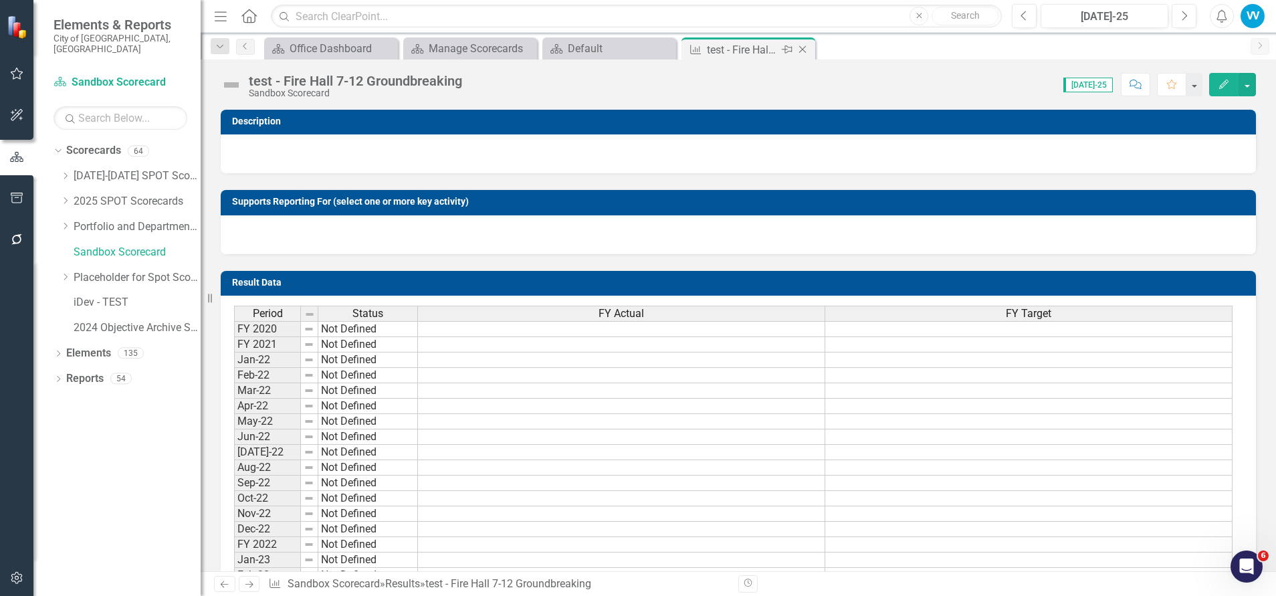
click at [806, 47] on icon "Close" at bounding box center [802, 49] width 13 height 11
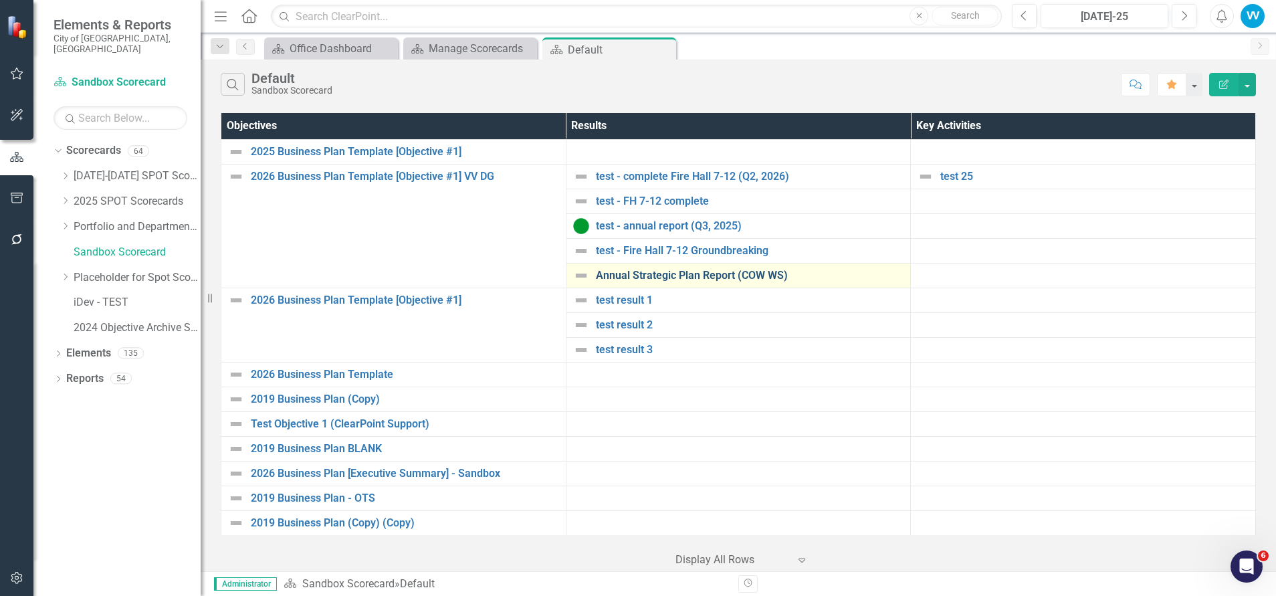
click at [638, 274] on link "Annual Strategic Plan Report (COW WS)" at bounding box center [750, 275] width 308 height 12
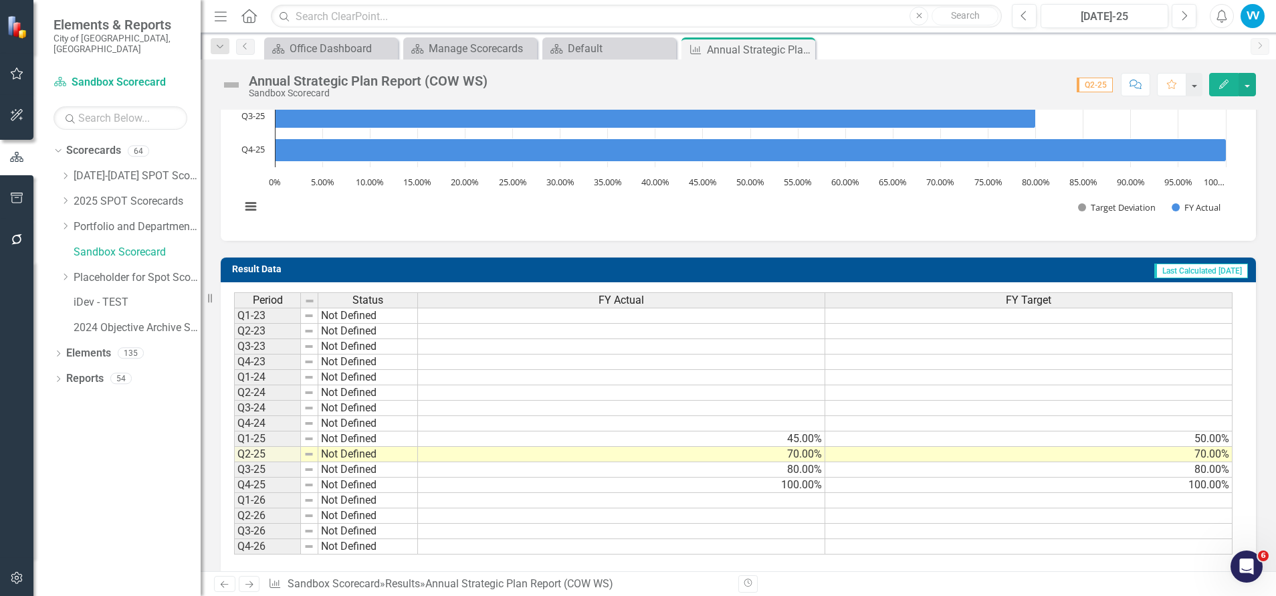
scroll to position [74, 0]
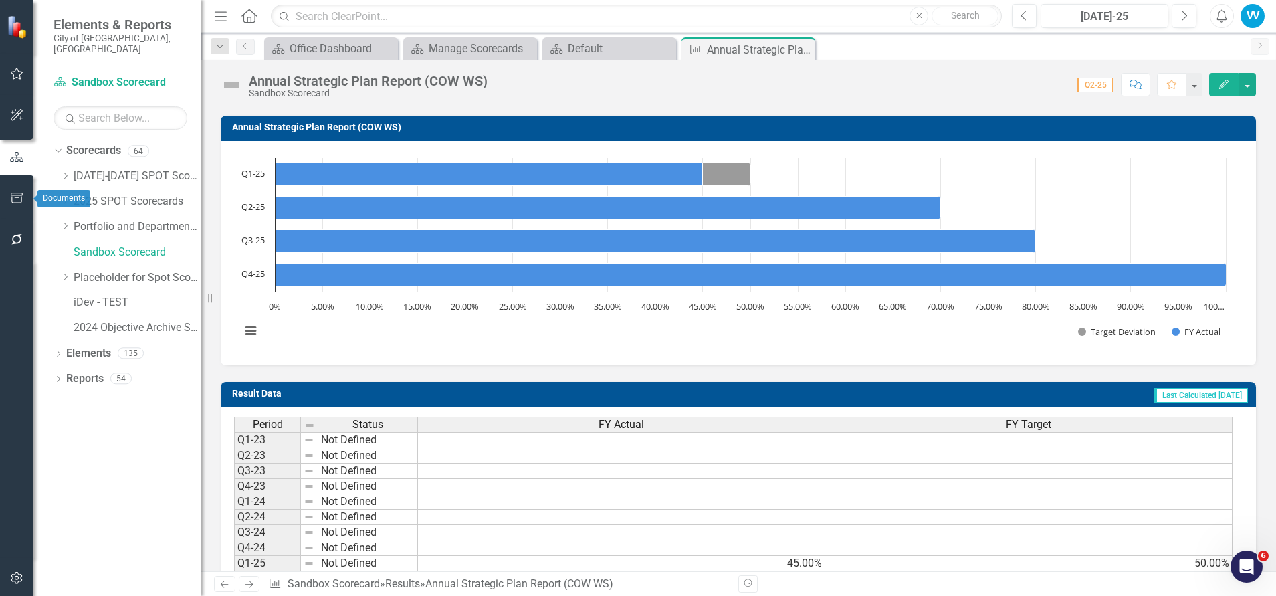
click at [20, 200] on icon "button" at bounding box center [17, 198] width 14 height 11
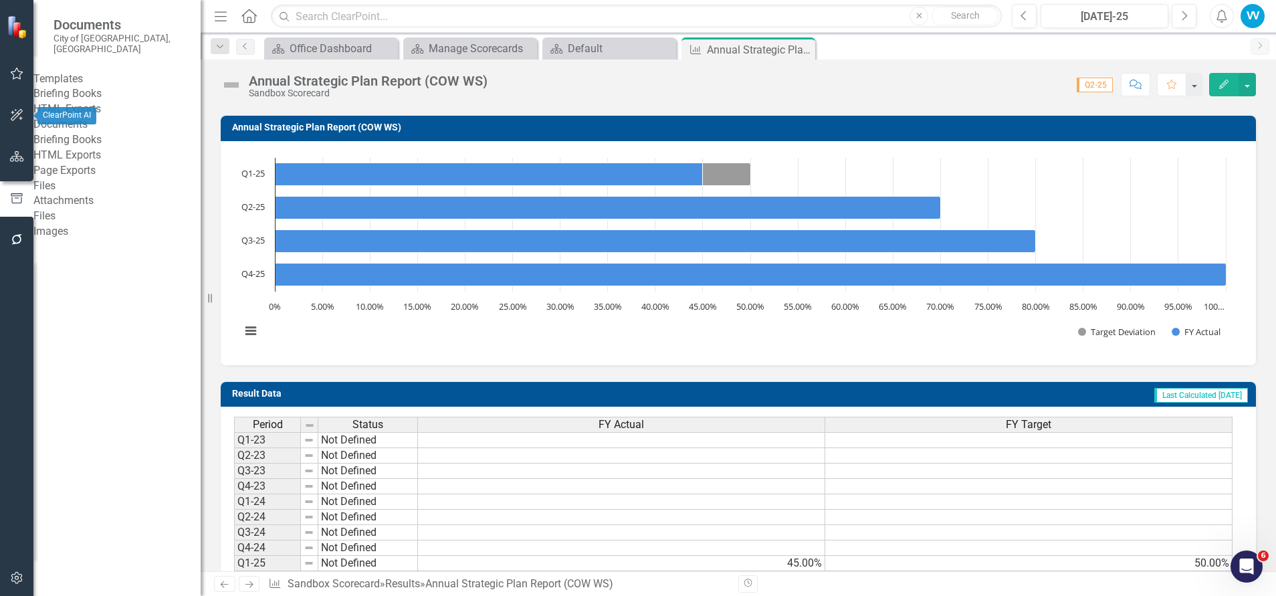
click at [21, 114] on icon "button" at bounding box center [17, 115] width 14 height 11
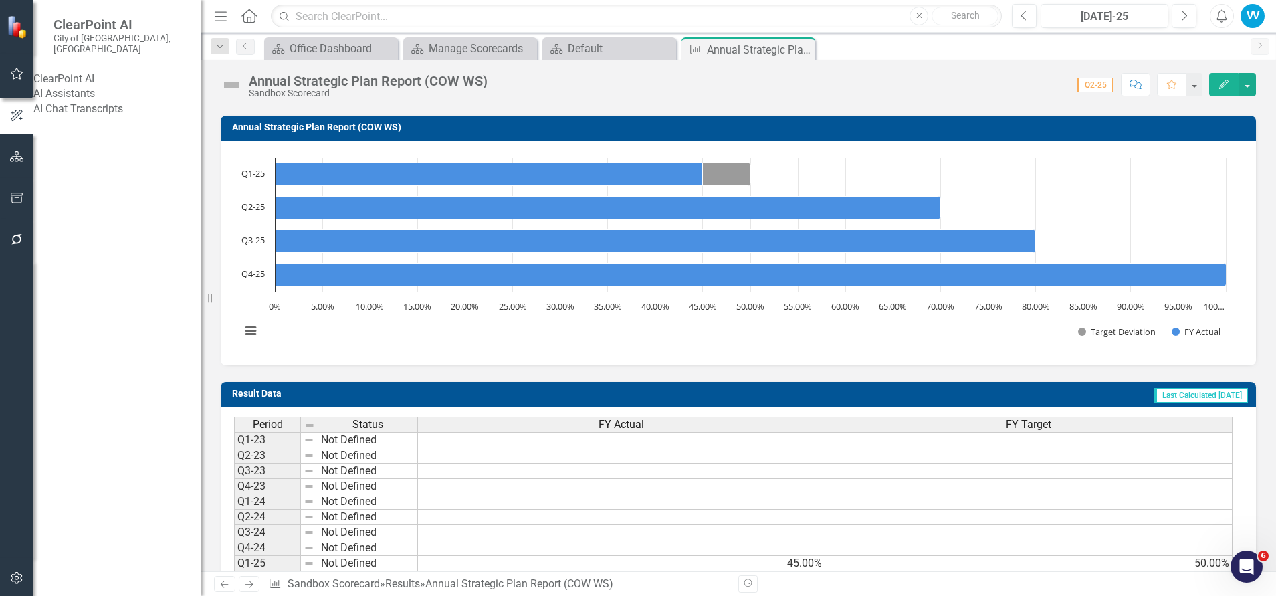
click at [82, 113] on link "AI Chat Transcripts" at bounding box center [116, 109] width 167 height 15
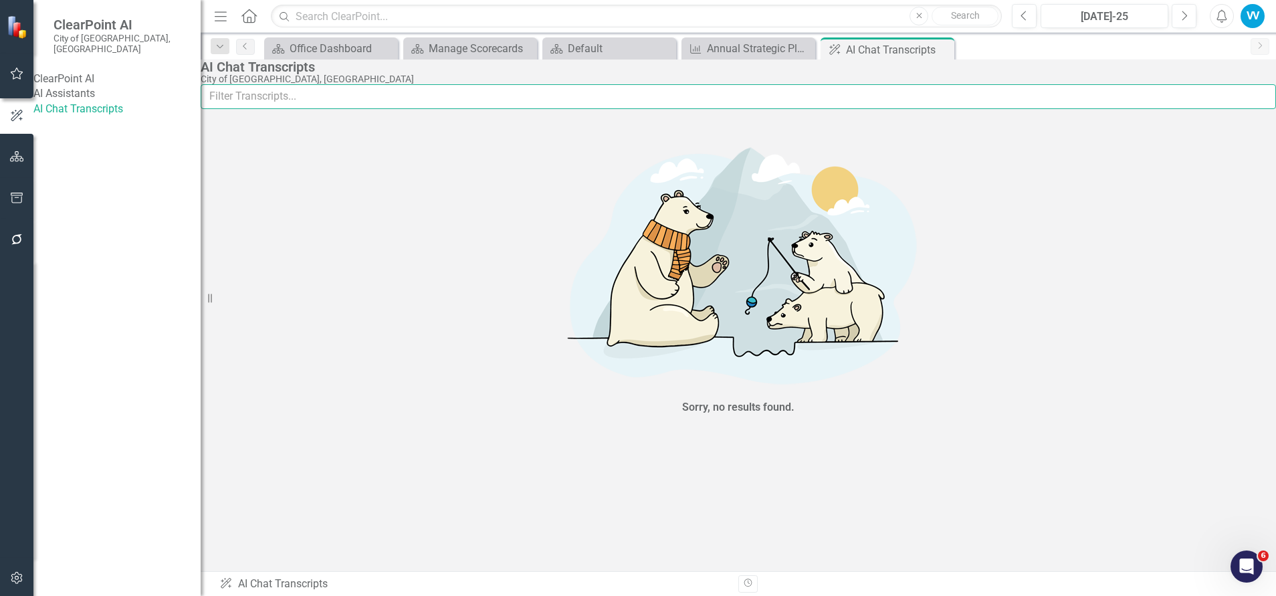
click at [269, 109] on input "text" at bounding box center [738, 96] width 1075 height 25
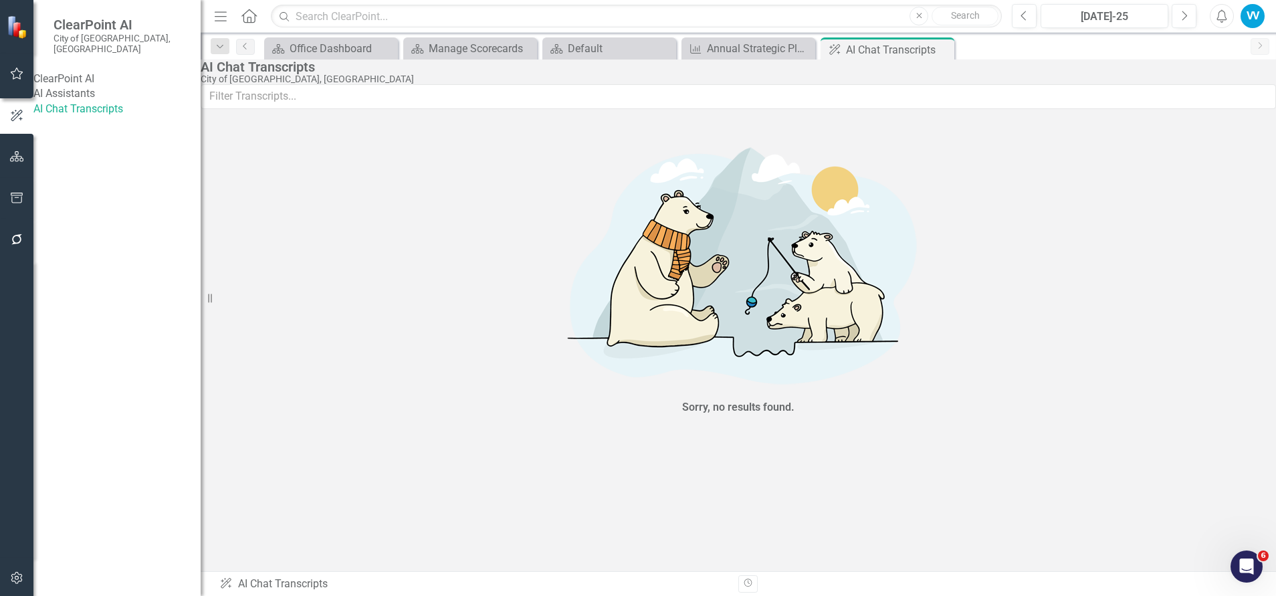
click at [90, 94] on link "AI Assistants" at bounding box center [116, 93] width 167 height 15
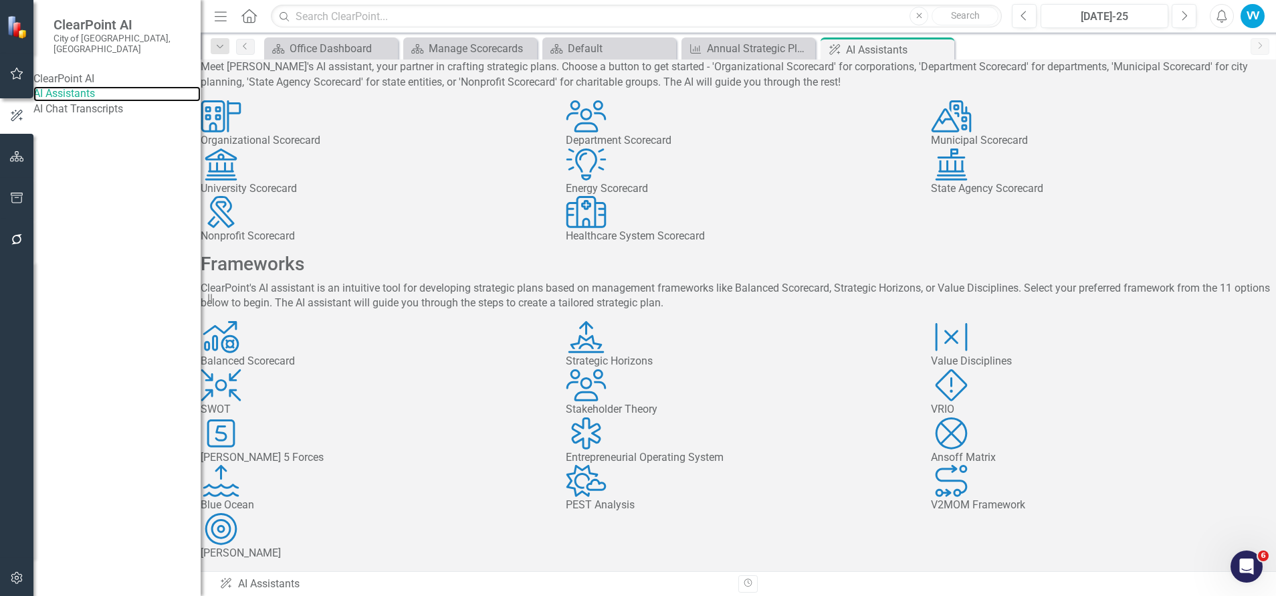
scroll to position [269, 0]
